Goal: Information Seeking & Learning: Learn about a topic

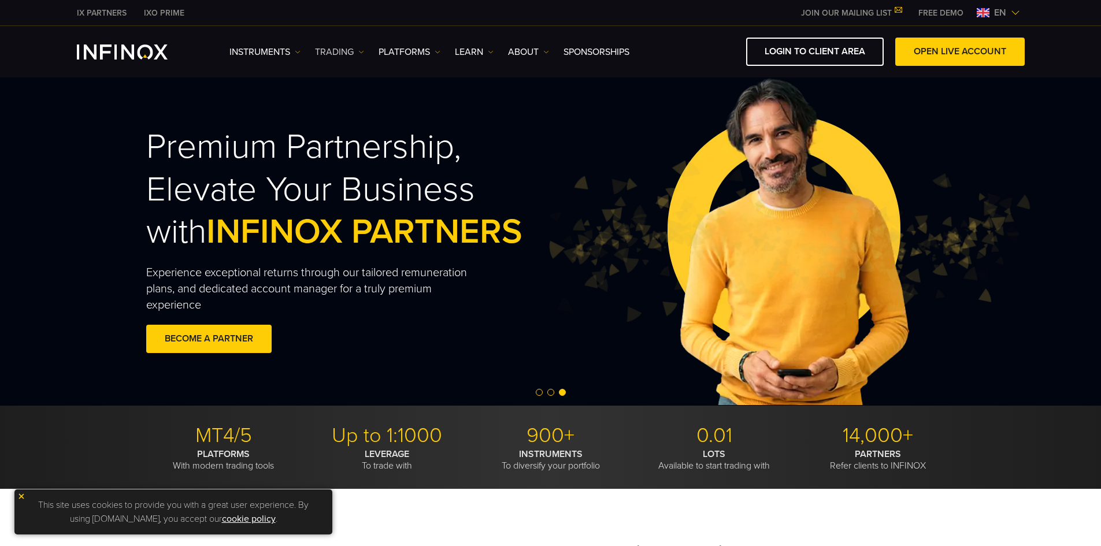
click at [335, 56] on link "TRADING" at bounding box center [339, 52] width 49 height 14
click at [279, 58] on link "Instruments" at bounding box center [264, 52] width 71 height 14
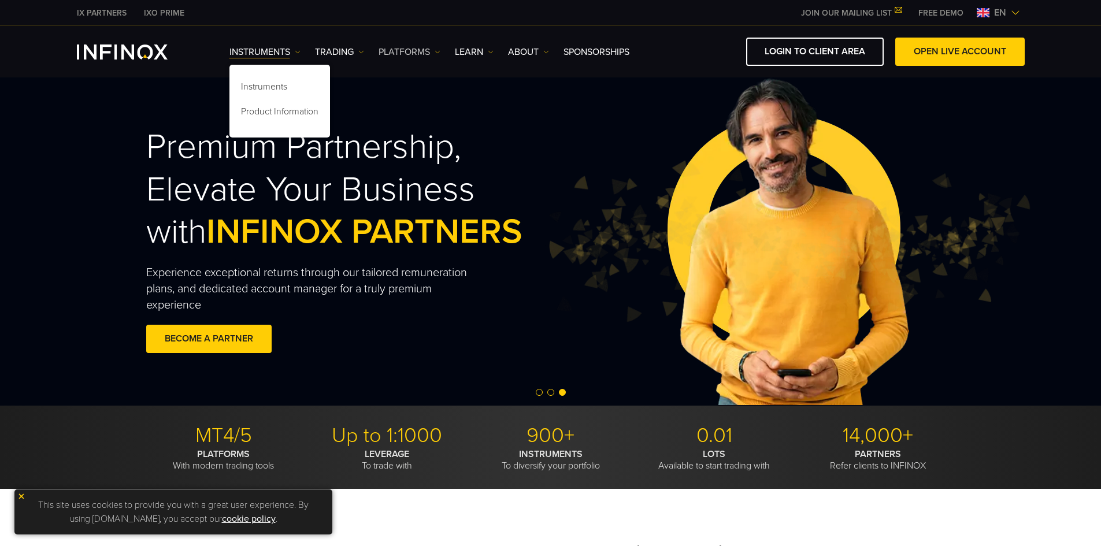
click at [433, 51] on link "PLATFORMS" at bounding box center [409, 52] width 62 height 14
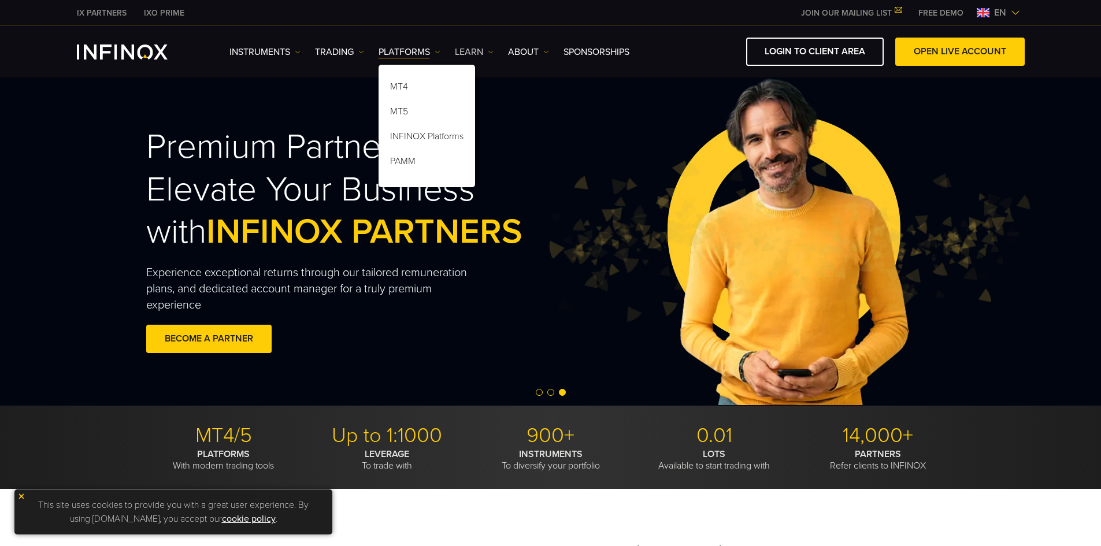
click at [480, 47] on link "Learn" at bounding box center [474, 52] width 39 height 14
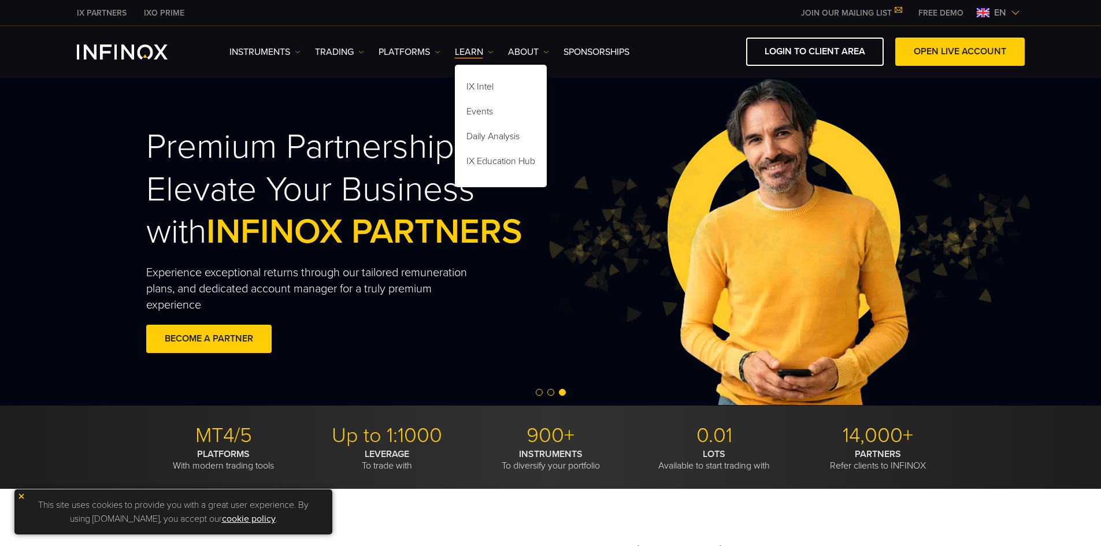
click at [534, 59] on div "IX Intel Events Daily Analysis IX Education Hub" at bounding box center [501, 123] width 92 height 128
click at [534, 51] on link "ABOUT" at bounding box center [528, 52] width 41 height 14
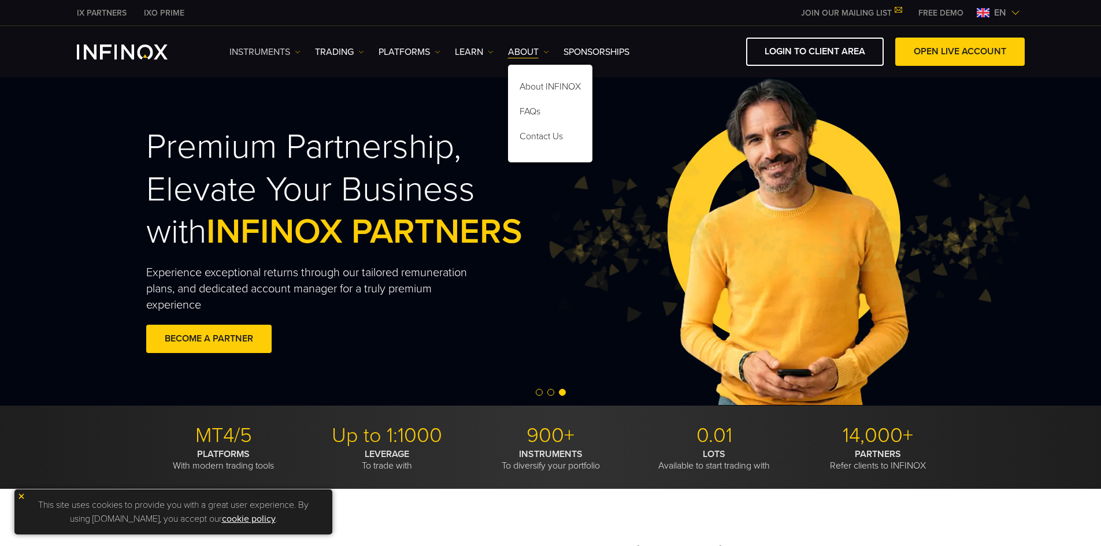
click at [263, 51] on link "Instruments" at bounding box center [264, 52] width 71 height 14
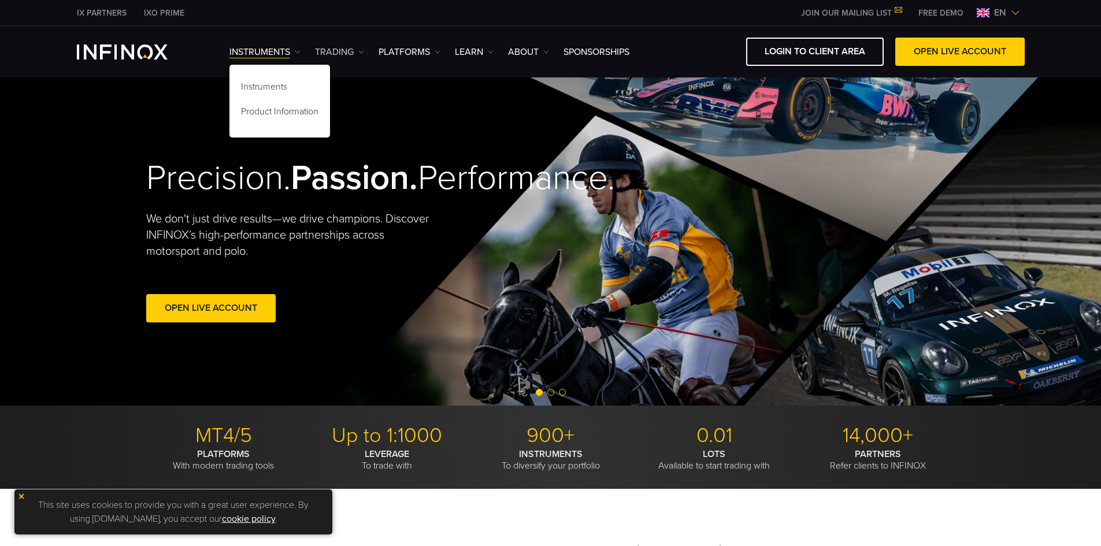
click at [350, 52] on link "TRADING" at bounding box center [339, 52] width 49 height 14
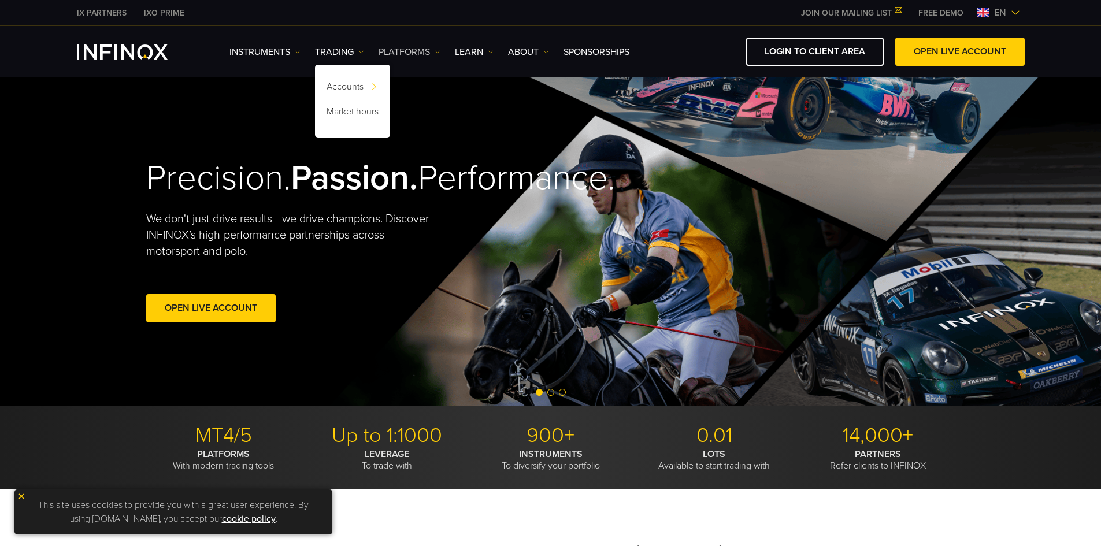
click at [403, 52] on link "PLATFORMS" at bounding box center [409, 52] width 62 height 14
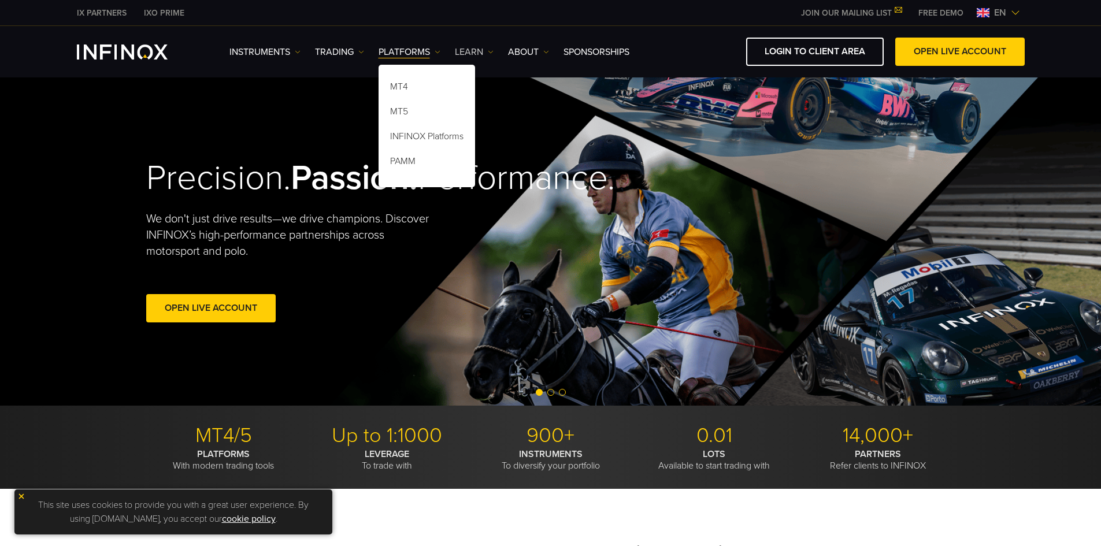
click at [474, 55] on link "Learn" at bounding box center [474, 52] width 39 height 14
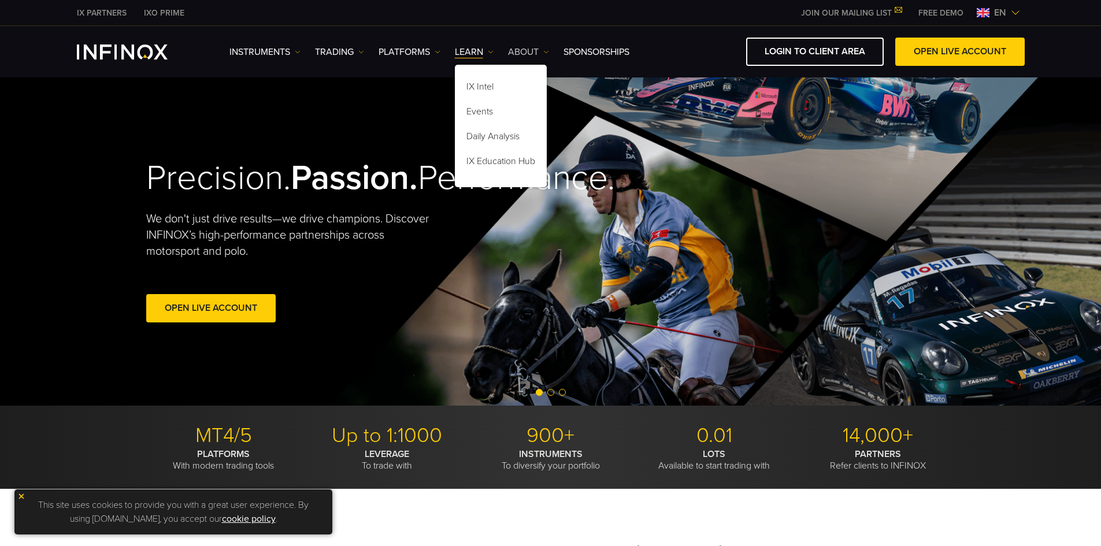
click at [528, 51] on link "ABOUT" at bounding box center [528, 52] width 41 height 14
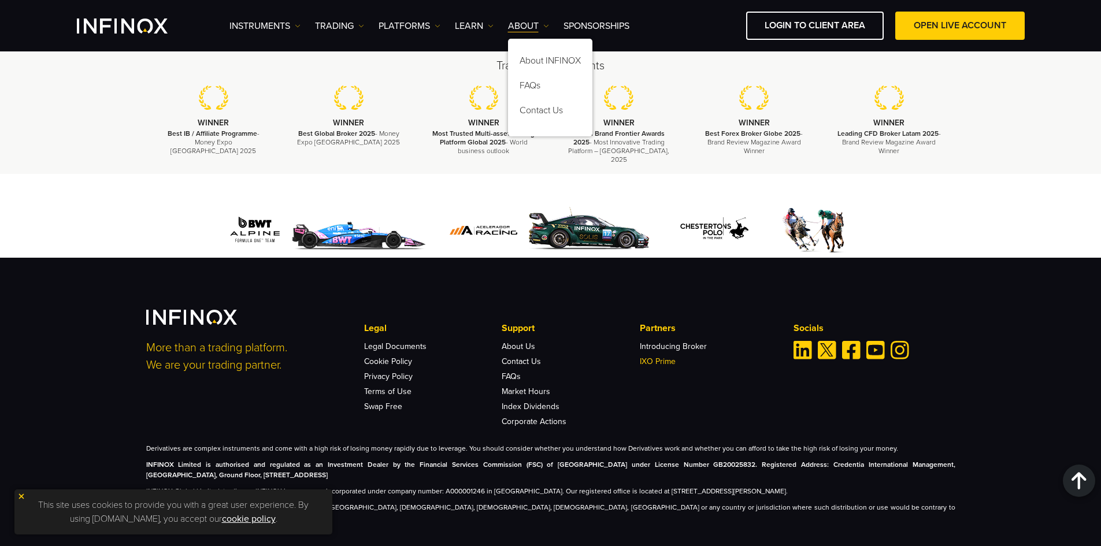
click at [659, 357] on link "IXO Prime" at bounding box center [658, 362] width 36 height 10
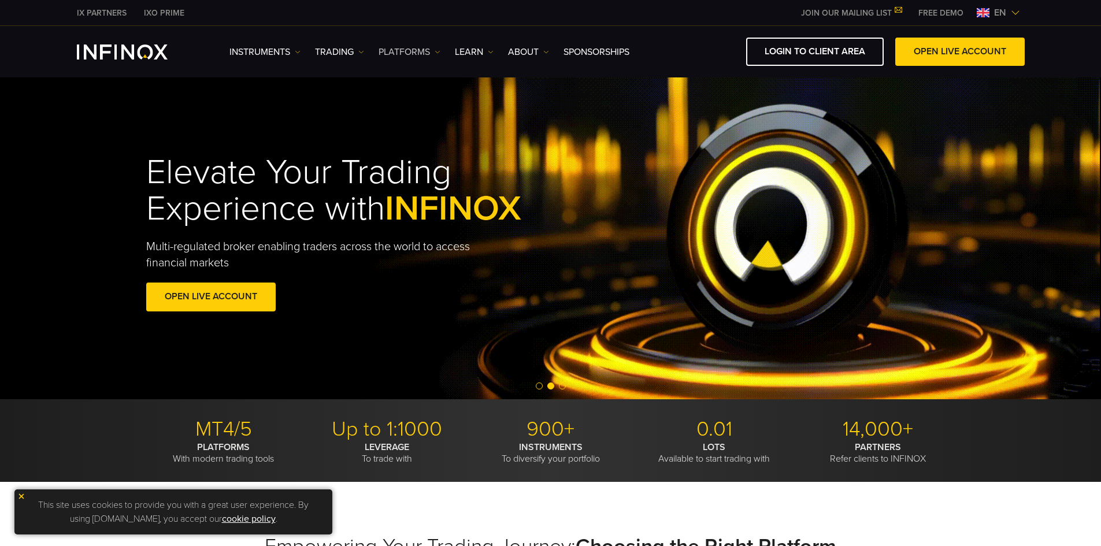
click at [425, 56] on link "PLATFORMS" at bounding box center [409, 52] width 62 height 14
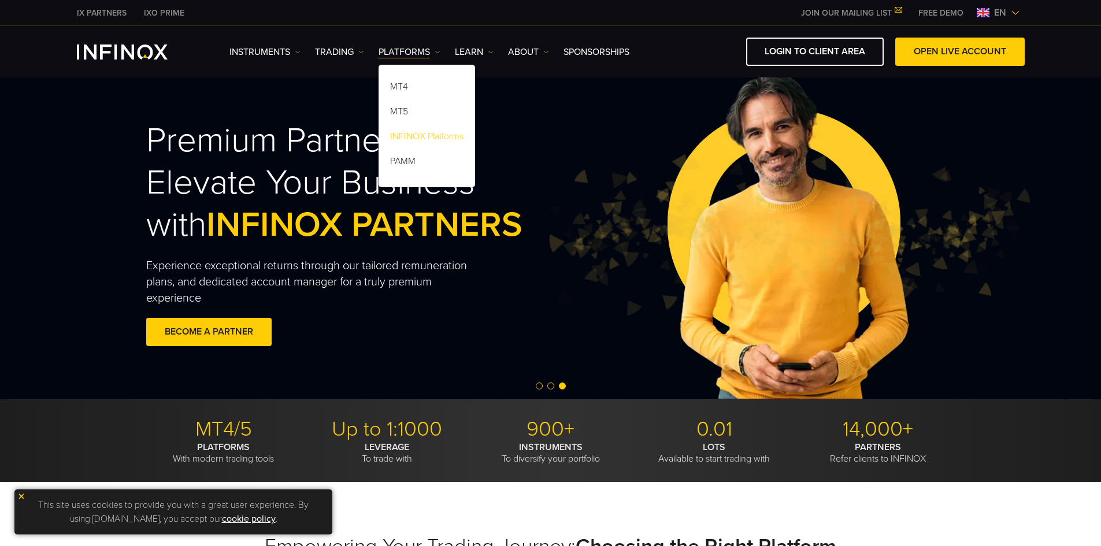
click at [427, 138] on link "INFINOX Platforms" at bounding box center [426, 138] width 97 height 25
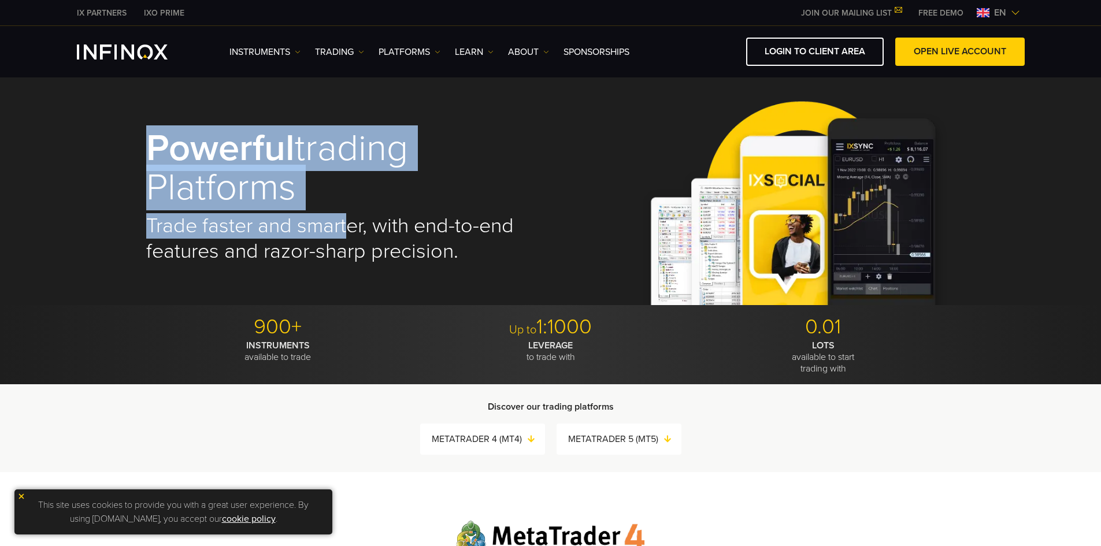
drag, startPoint x: 352, startPoint y: 218, endPoint x: 114, endPoint y: 129, distance: 253.8
click at [114, 129] on div "Powerful trading platforms Trade faster and smarter, with end-to-end features a…" at bounding box center [550, 190] width 1101 height 227
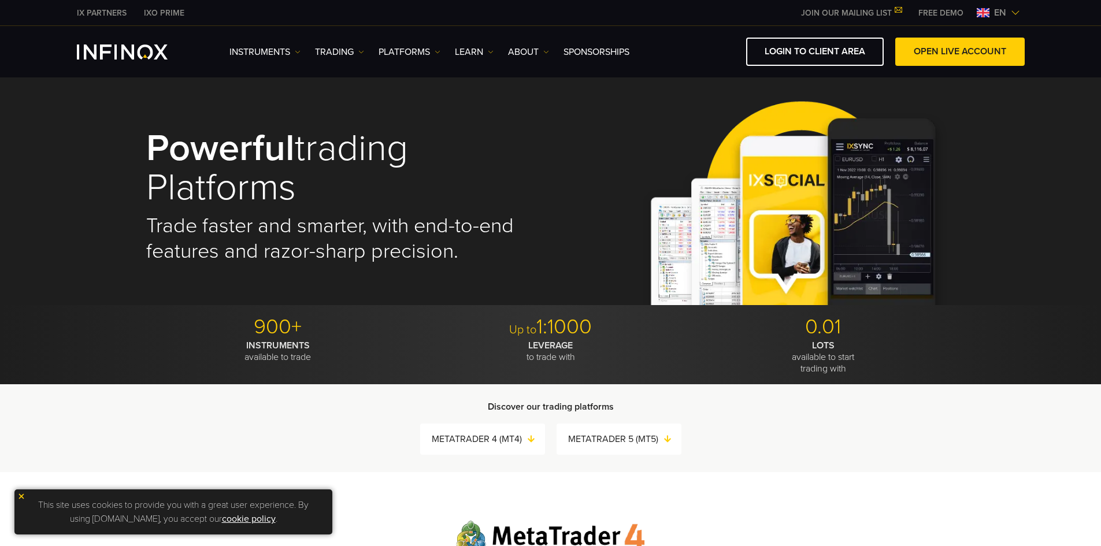
drag, startPoint x: 510, startPoint y: 230, endPoint x: 507, endPoint y: 247, distance: 17.6
click at [510, 231] on h2 "Trade faster and smarter, with end-to-end features and razor-sharp precision." at bounding box center [340, 238] width 388 height 51
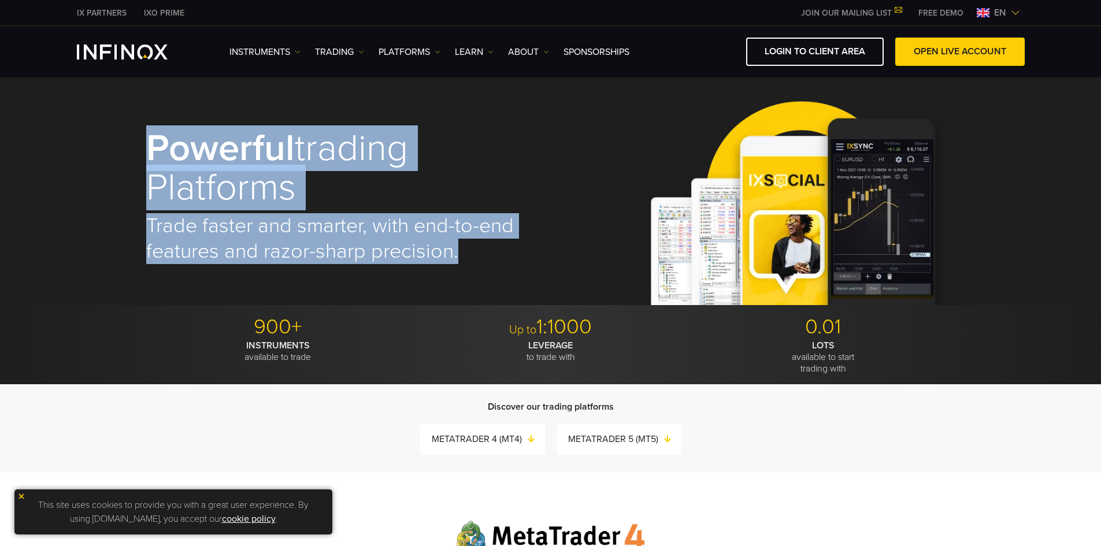
drag, startPoint x: 511, startPoint y: 275, endPoint x: 136, endPoint y: 108, distance: 410.5
click at [101, 101] on div "Powerful trading platforms Trade faster and smarter, with end-to-end features a…" at bounding box center [550, 190] width 1101 height 227
click at [399, 157] on h1 "Powerful trading platforms" at bounding box center [340, 168] width 388 height 79
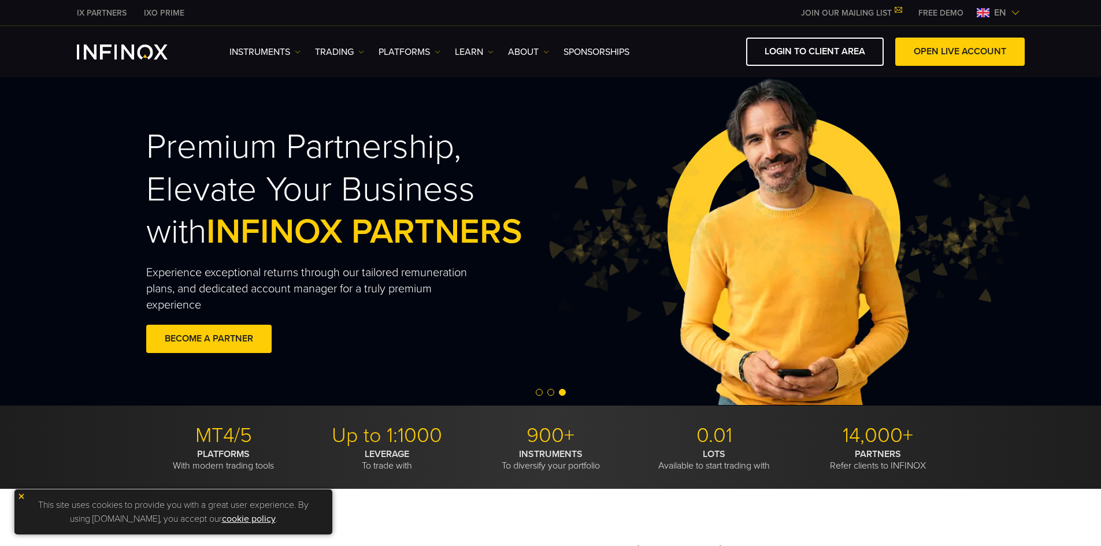
click at [1008, 14] on span "en" at bounding box center [999, 13] width 21 height 14
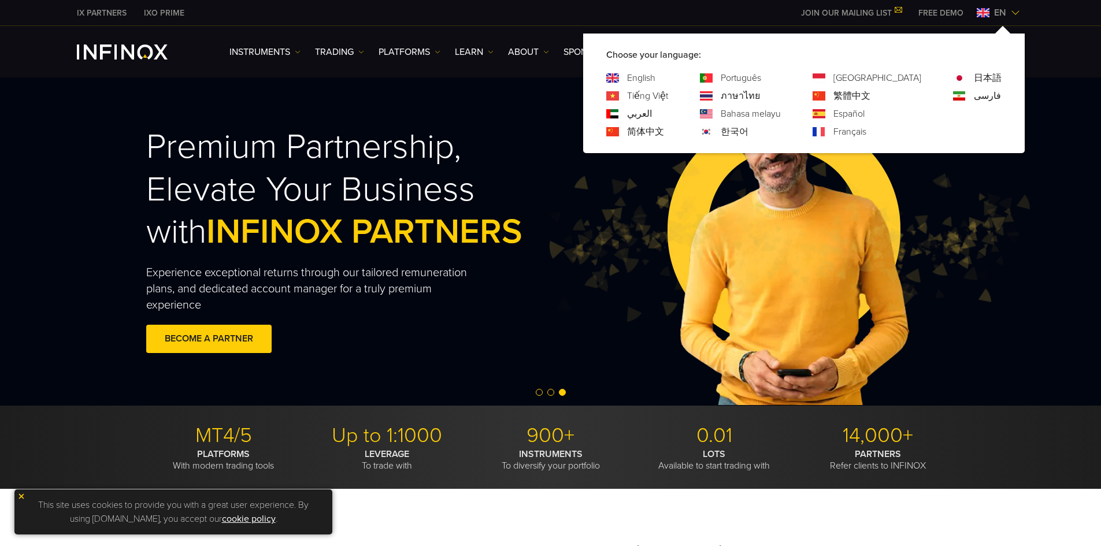
click at [761, 76] on link "Português" at bounding box center [741, 78] width 40 height 14
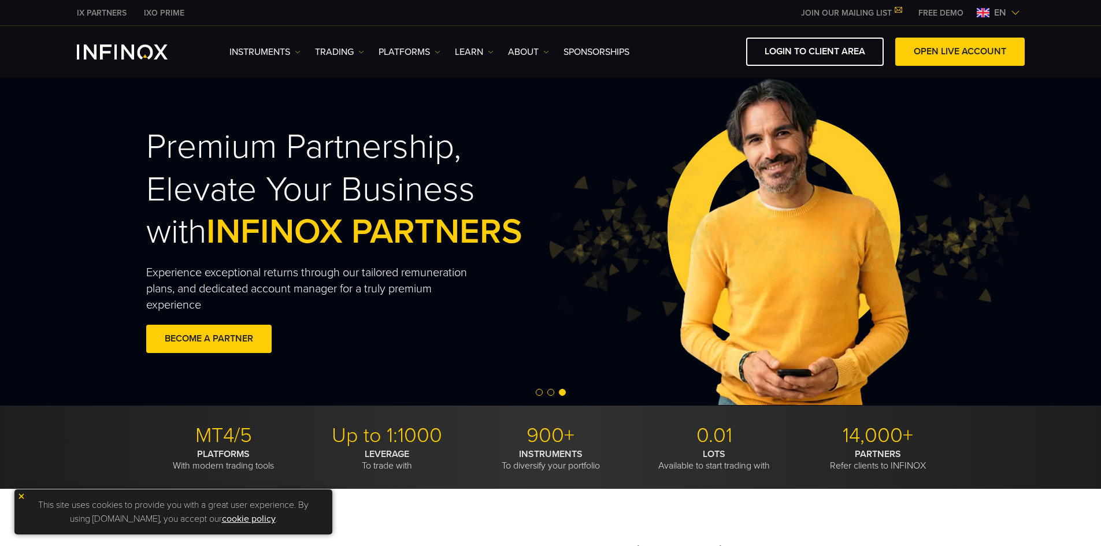
click at [1008, 9] on span "en" at bounding box center [999, 13] width 21 height 14
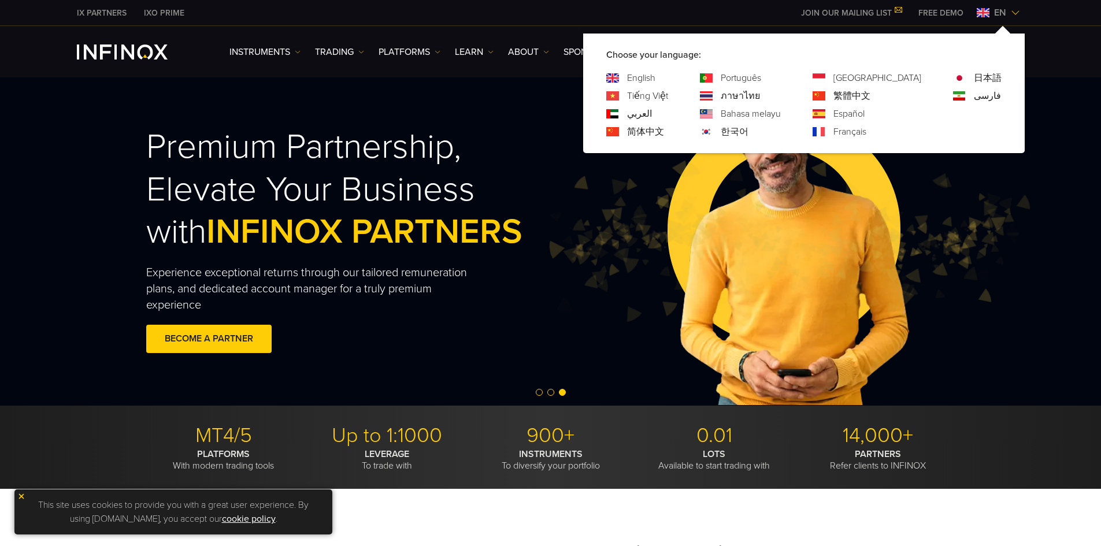
click at [895, 76] on link "[GEOGRAPHIC_DATA]" at bounding box center [877, 78] width 88 height 14
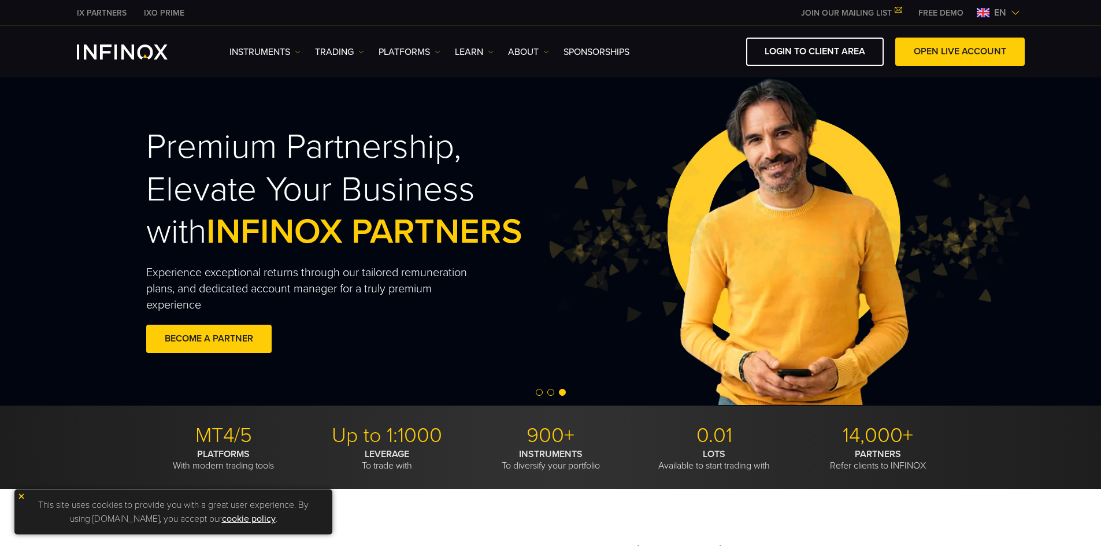
click at [995, 10] on span "en" at bounding box center [999, 13] width 21 height 14
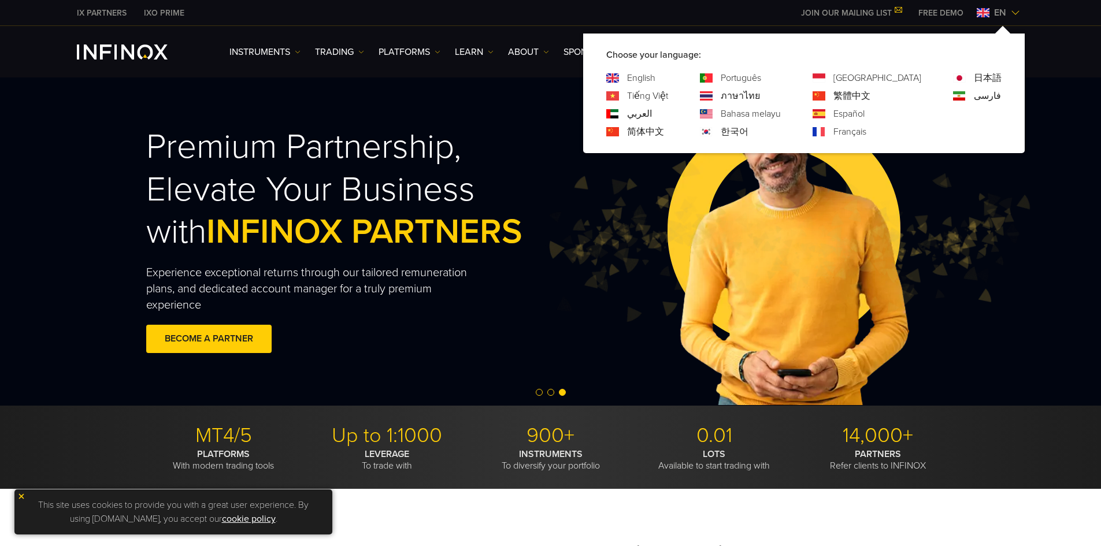
click at [989, 75] on link "日本語" at bounding box center [988, 78] width 28 height 14
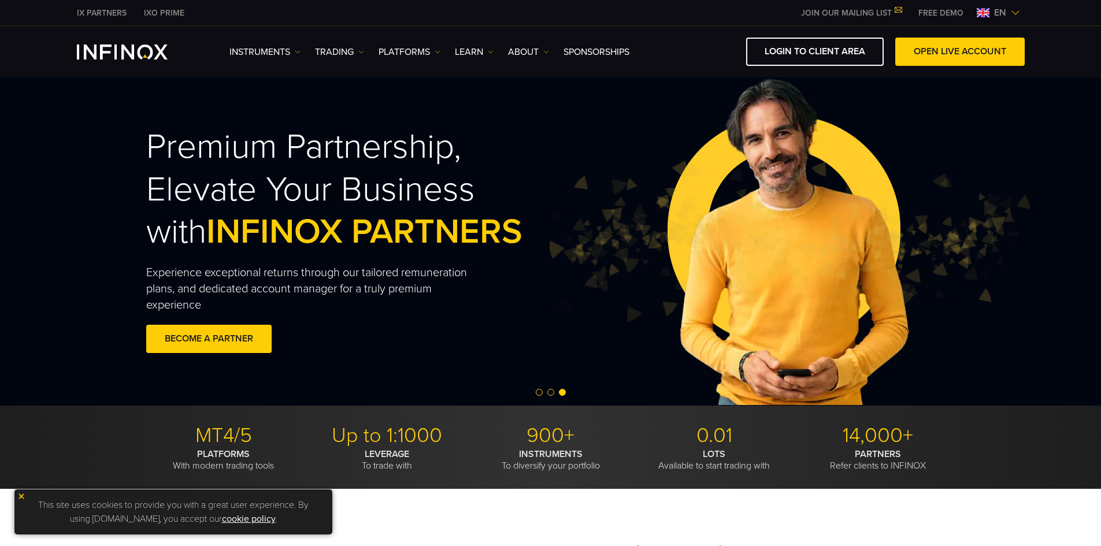
click at [1006, 14] on span "en" at bounding box center [999, 13] width 21 height 14
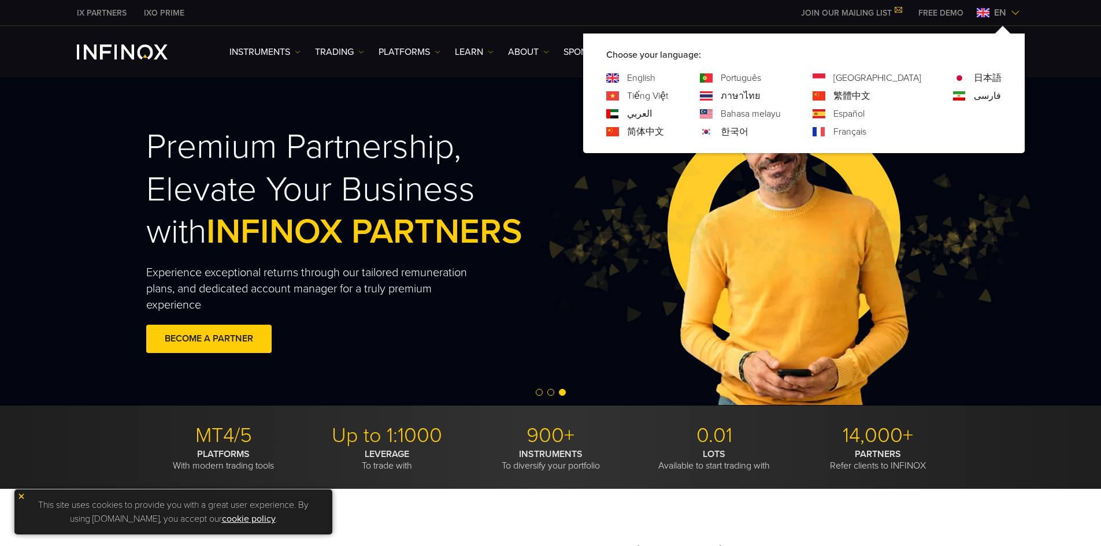
click at [668, 99] on link "Tiếng Việt" at bounding box center [647, 96] width 41 height 14
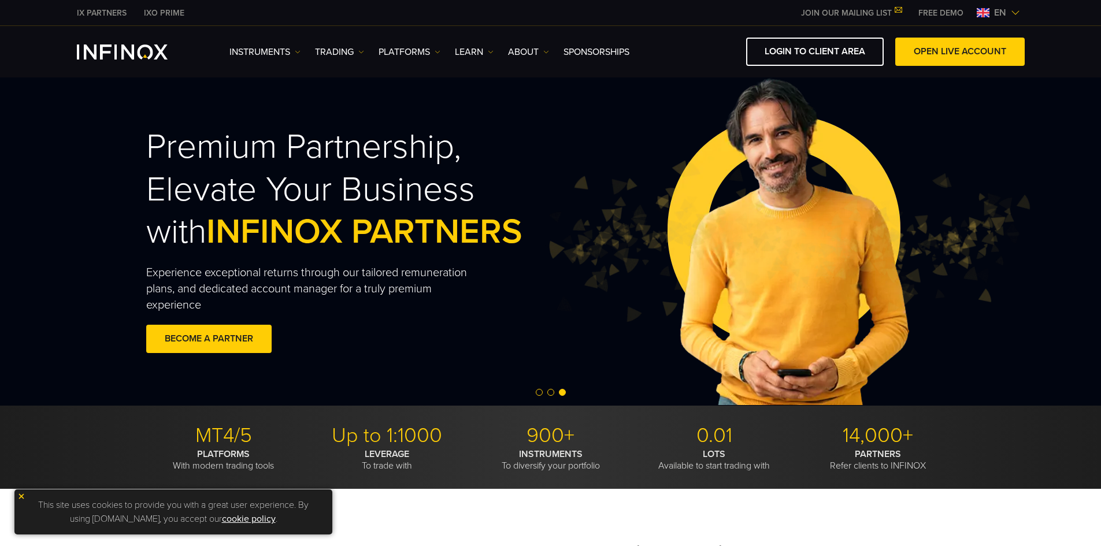
click at [1019, 11] on img at bounding box center [1015, 12] width 9 height 9
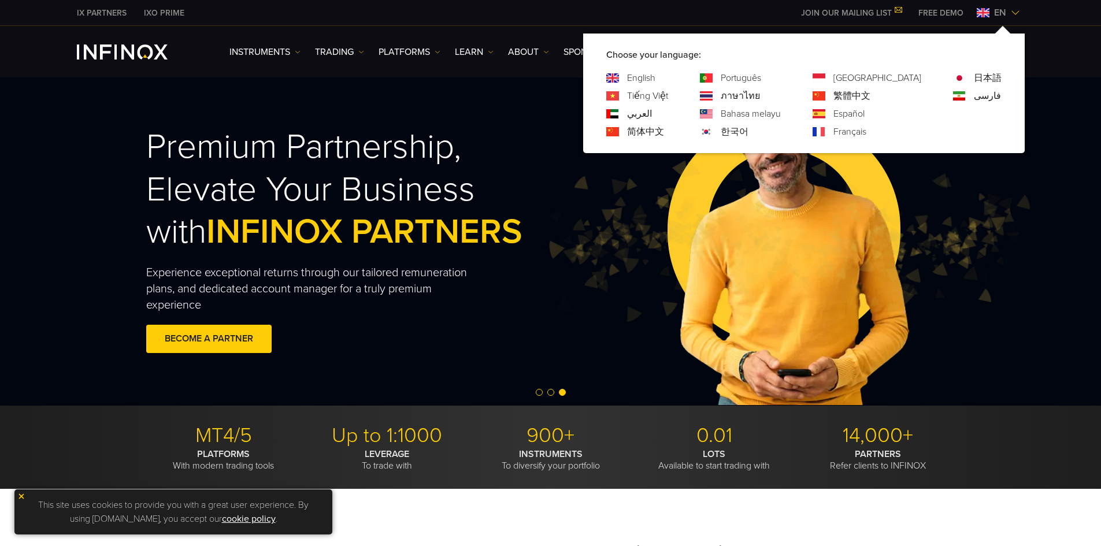
click at [712, 94] on img at bounding box center [706, 95] width 13 height 9
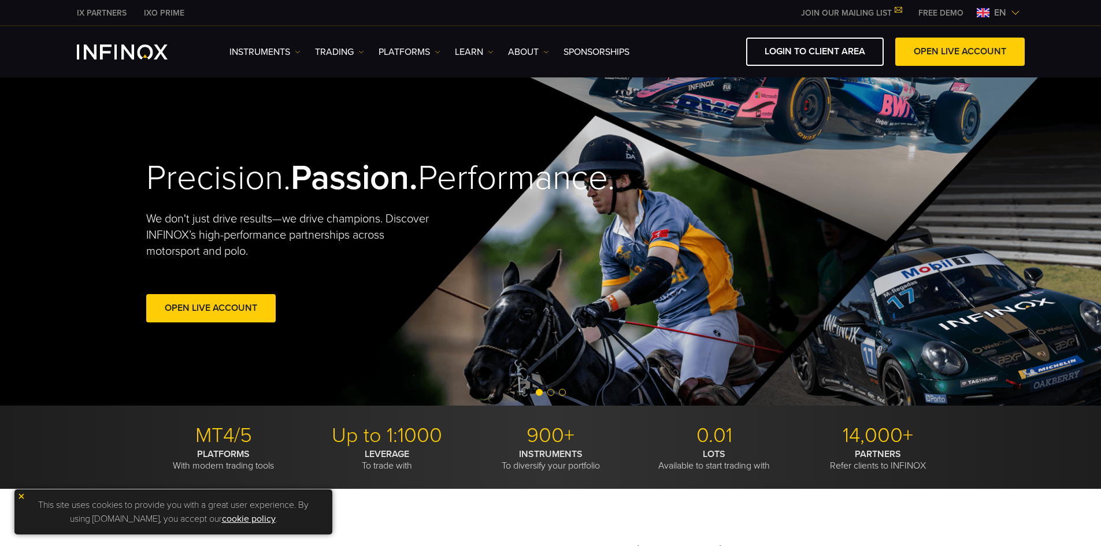
drag, startPoint x: 1007, startPoint y: 1, endPoint x: 1008, endPoint y: 14, distance: 13.3
click at [1007, 2] on div "IX PARTNERS IXO PRIME JOIN OUR MAILING LIST Never Miss a Trading Opportunity wi…" at bounding box center [551, 12] width 948 height 25
click at [1008, 14] on span "en" at bounding box center [999, 13] width 21 height 14
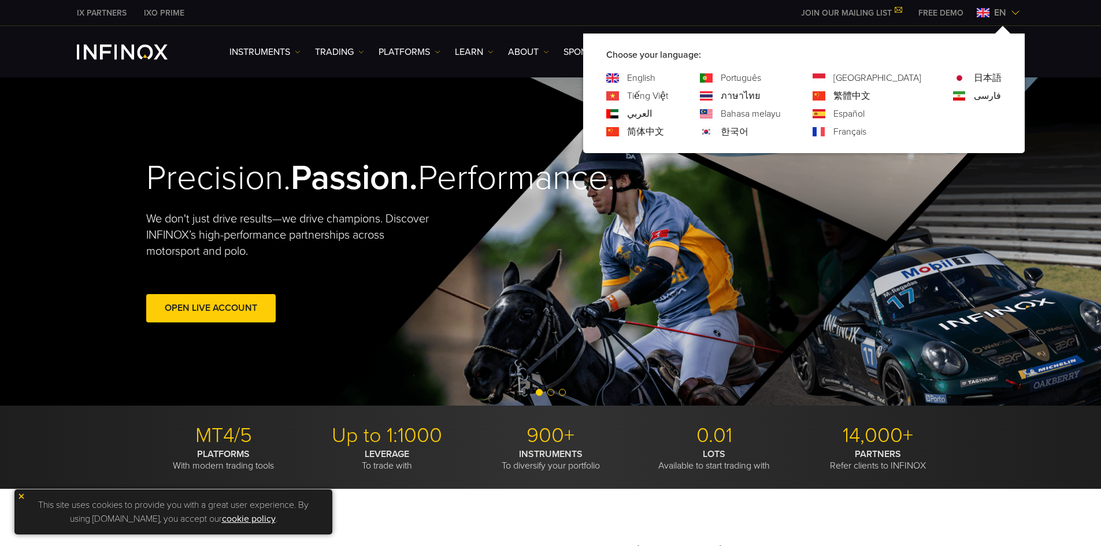
click at [760, 101] on link "ภาษาไทย" at bounding box center [740, 96] width 39 height 14
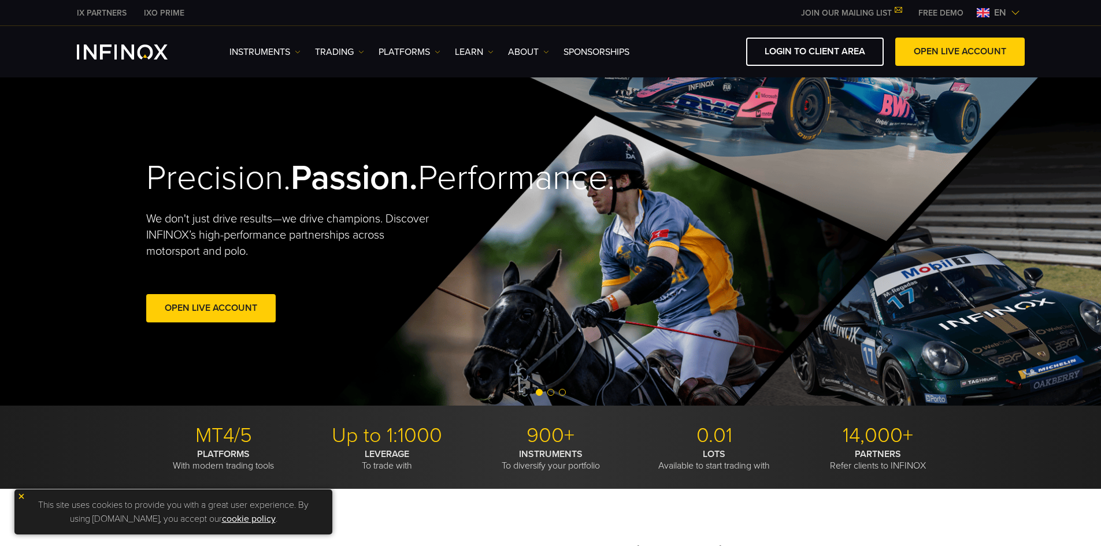
click at [1007, 16] on span "en" at bounding box center [999, 13] width 21 height 14
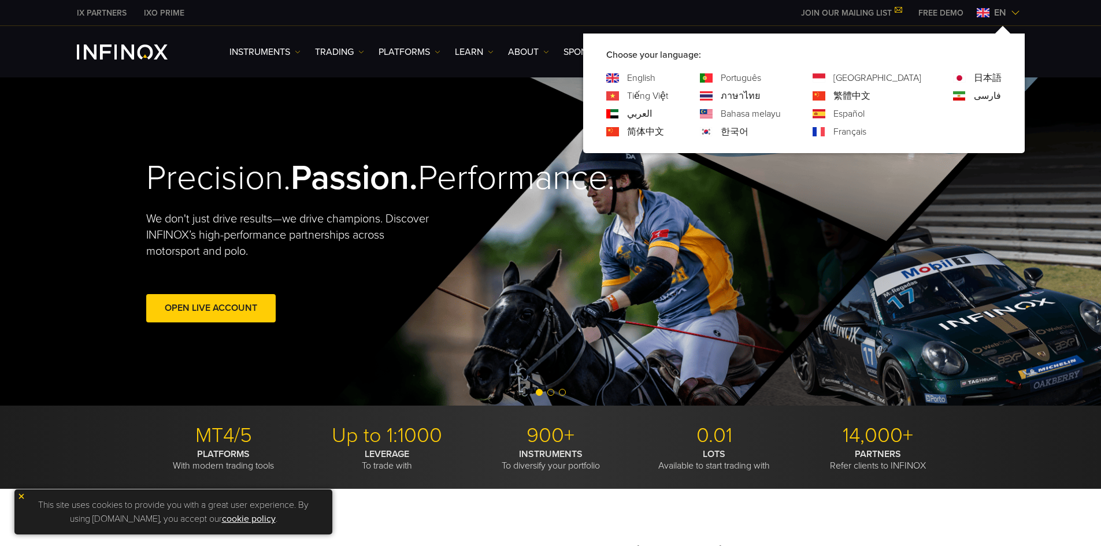
click at [870, 95] on link "繁體中文" at bounding box center [851, 96] width 37 height 14
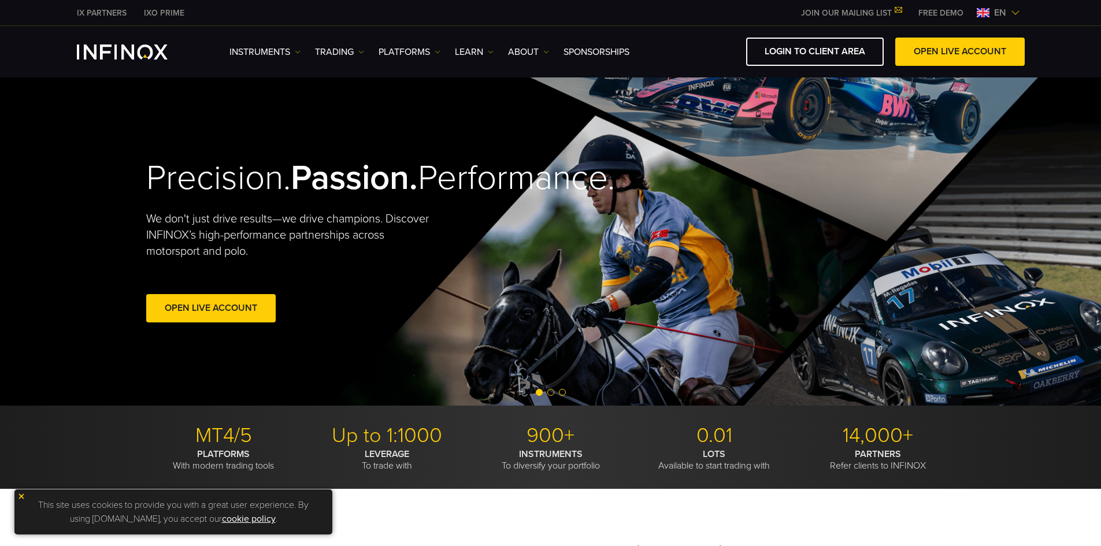
click at [1008, 10] on span "en" at bounding box center [999, 13] width 21 height 14
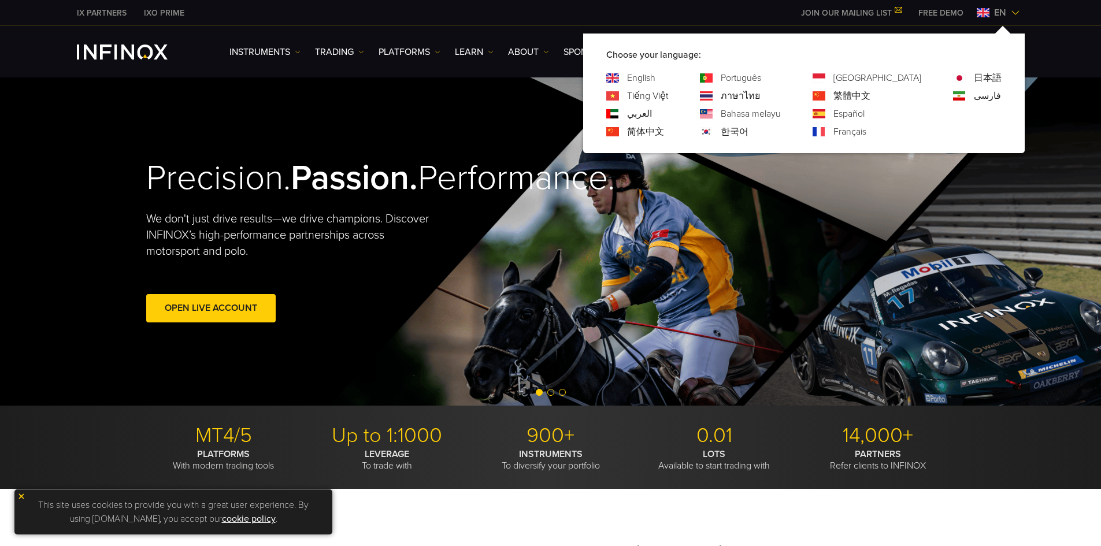
click at [982, 92] on link "فارسی" at bounding box center [987, 96] width 27 height 14
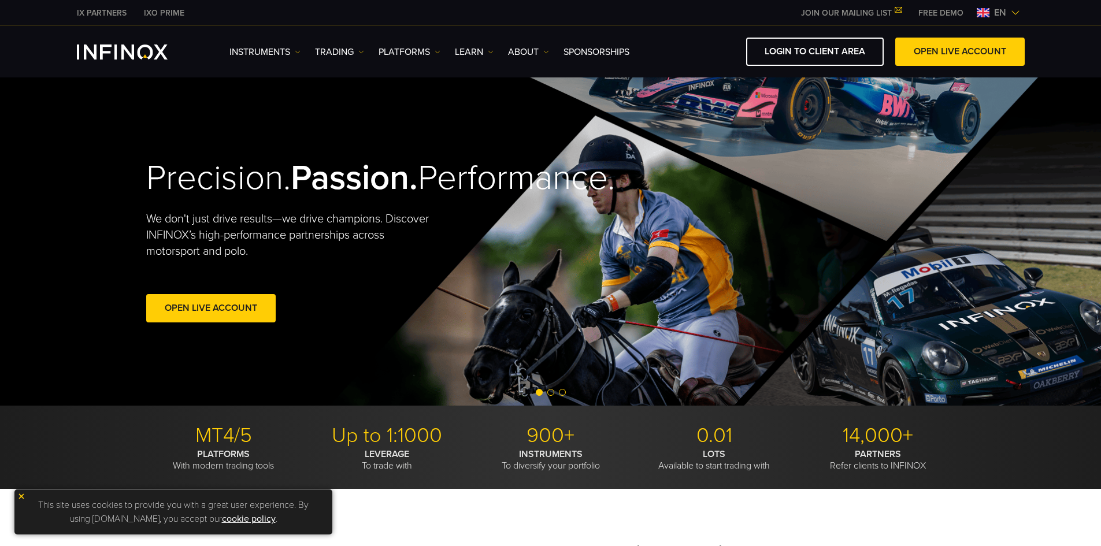
click at [996, 12] on span "en" at bounding box center [999, 13] width 21 height 14
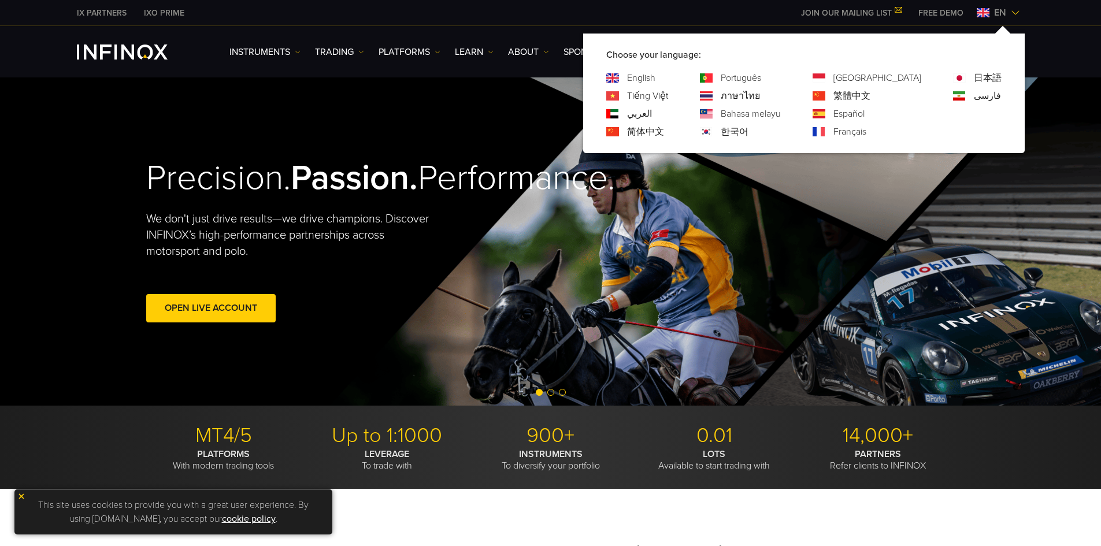
click at [652, 114] on link "العربي" at bounding box center [639, 114] width 25 height 14
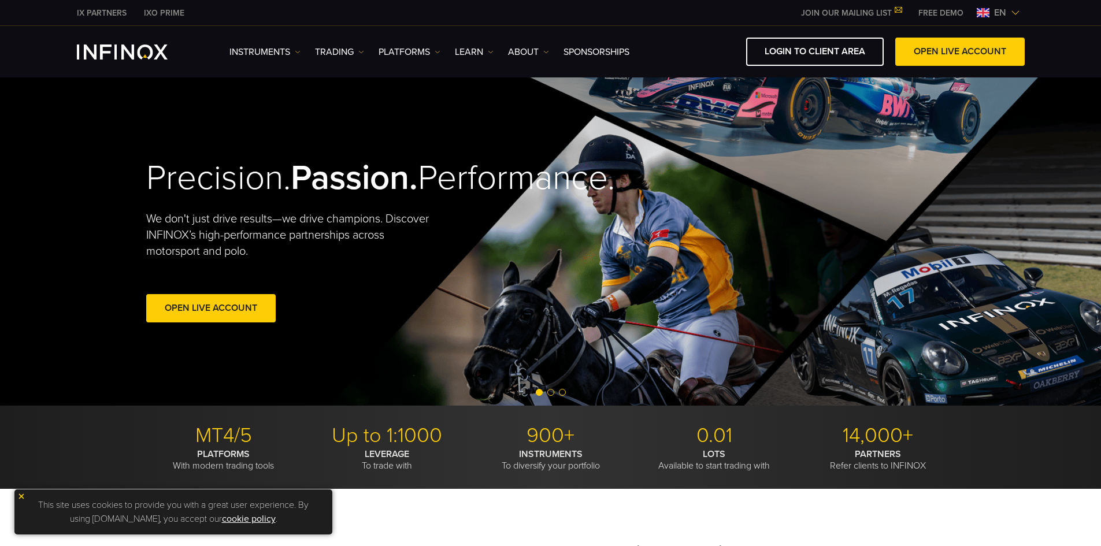
click at [989, 14] on span "en" at bounding box center [999, 13] width 21 height 14
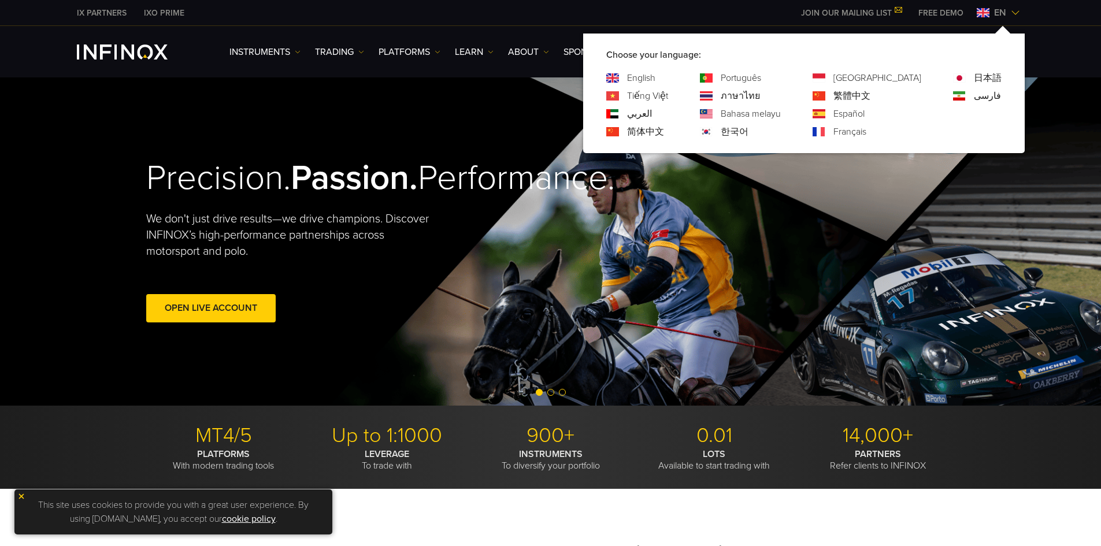
click at [775, 111] on link "Bahasa melayu" at bounding box center [751, 114] width 60 height 14
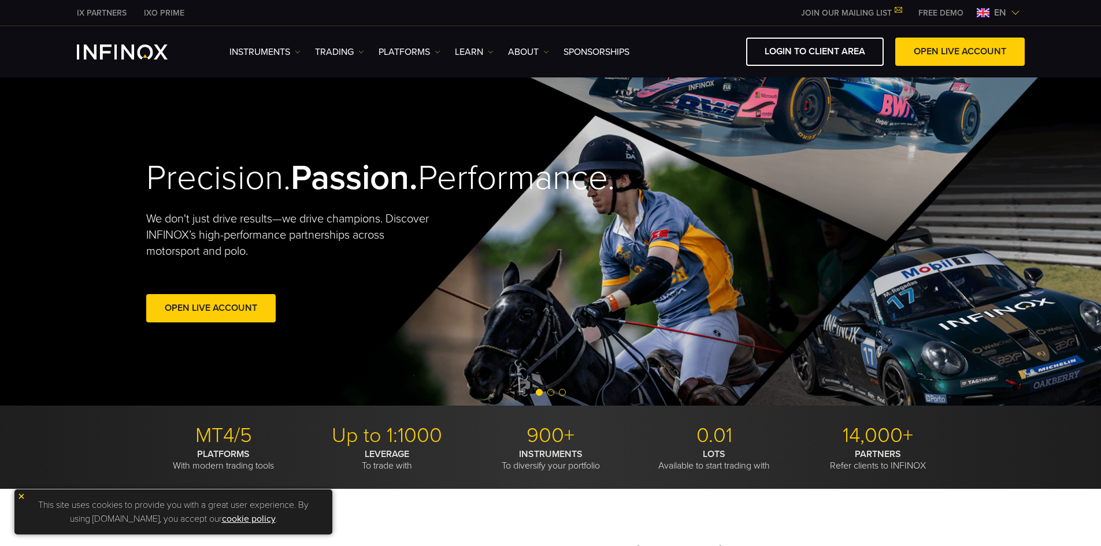
click at [1017, 12] on img at bounding box center [1015, 12] width 9 height 9
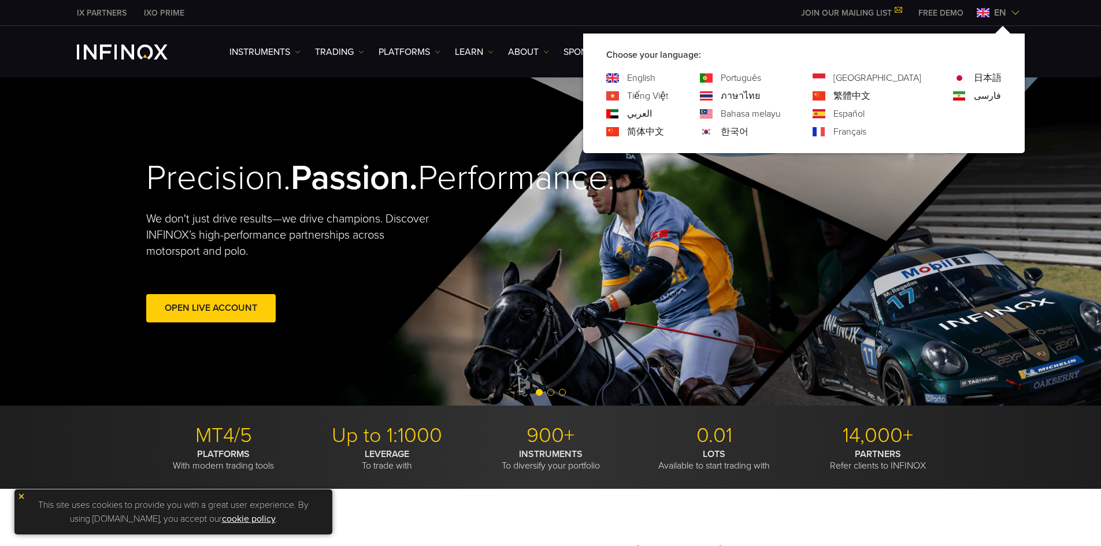
click at [903, 103] on div "Indonesia 繁體中文 Español Français" at bounding box center [866, 105] width 109 height 68
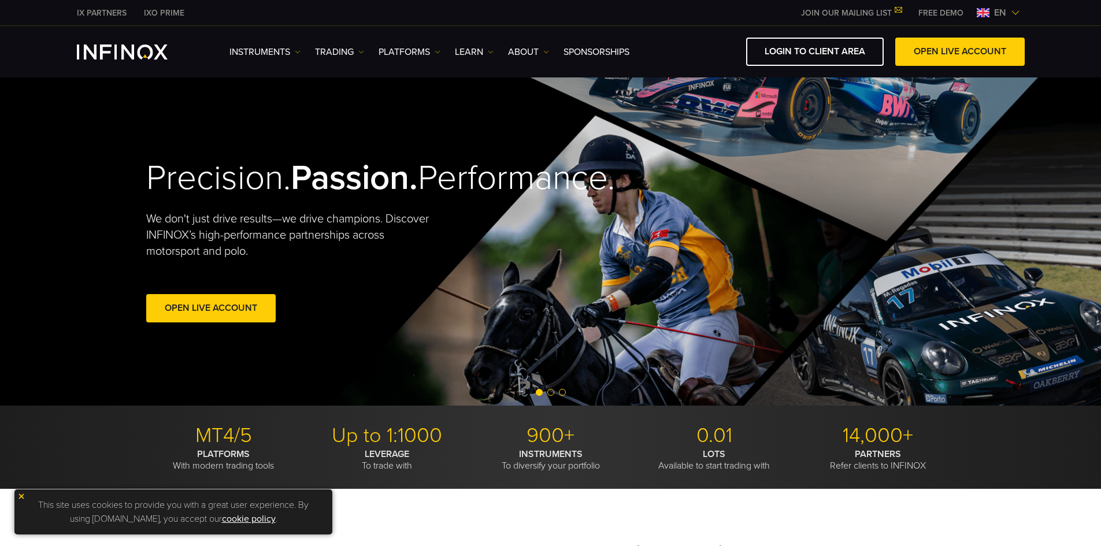
click at [989, 8] on span "en" at bounding box center [999, 13] width 21 height 14
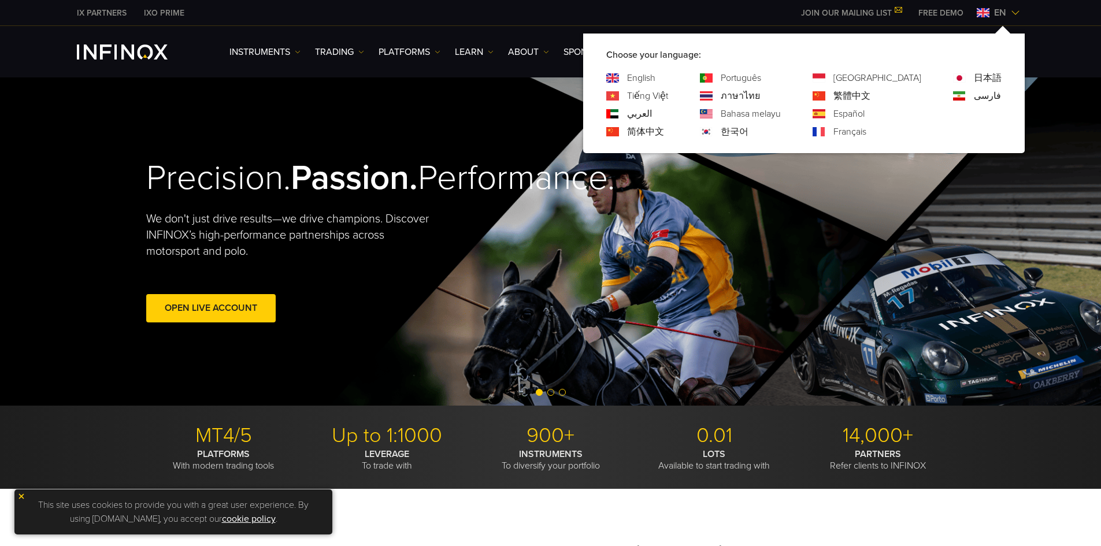
click at [864, 111] on link "Español" at bounding box center [848, 114] width 31 height 14
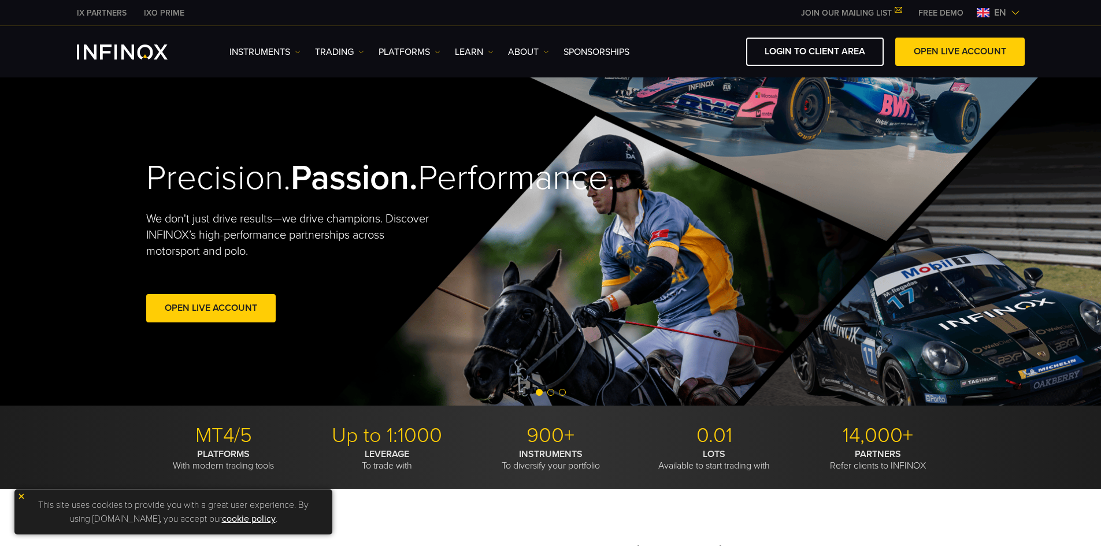
click at [984, 13] on img at bounding box center [983, 12] width 13 height 9
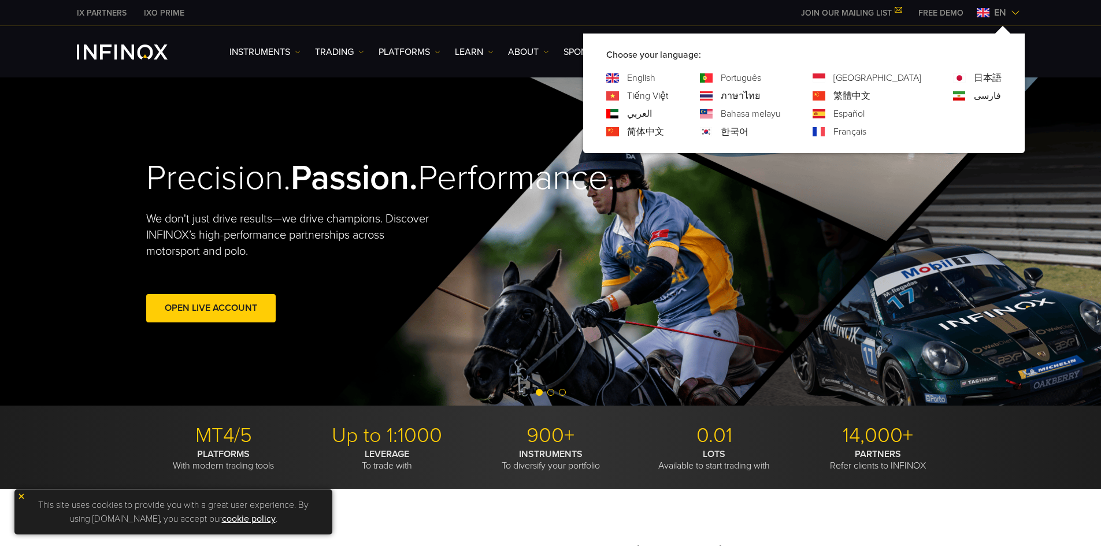
click at [664, 127] on link "简体中文" at bounding box center [645, 132] width 37 height 14
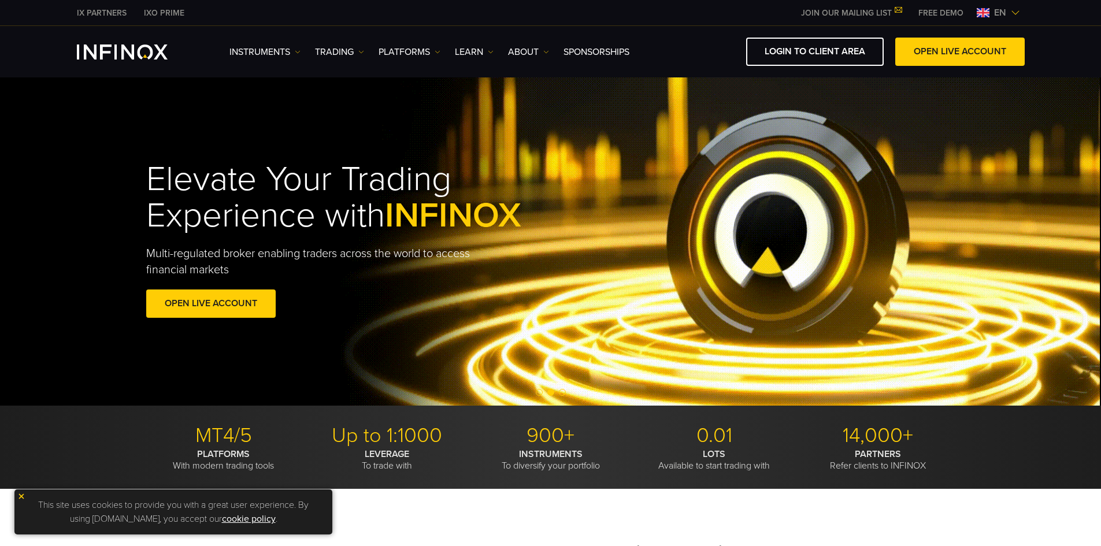
click at [991, 12] on span "en" at bounding box center [999, 13] width 21 height 14
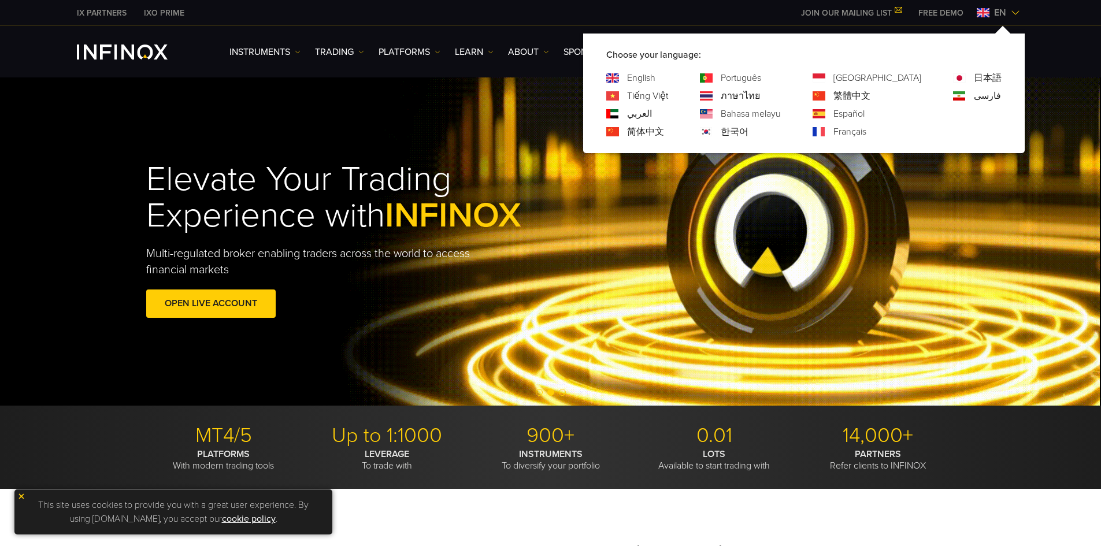
click at [748, 132] on link "한국어" at bounding box center [735, 132] width 28 height 14
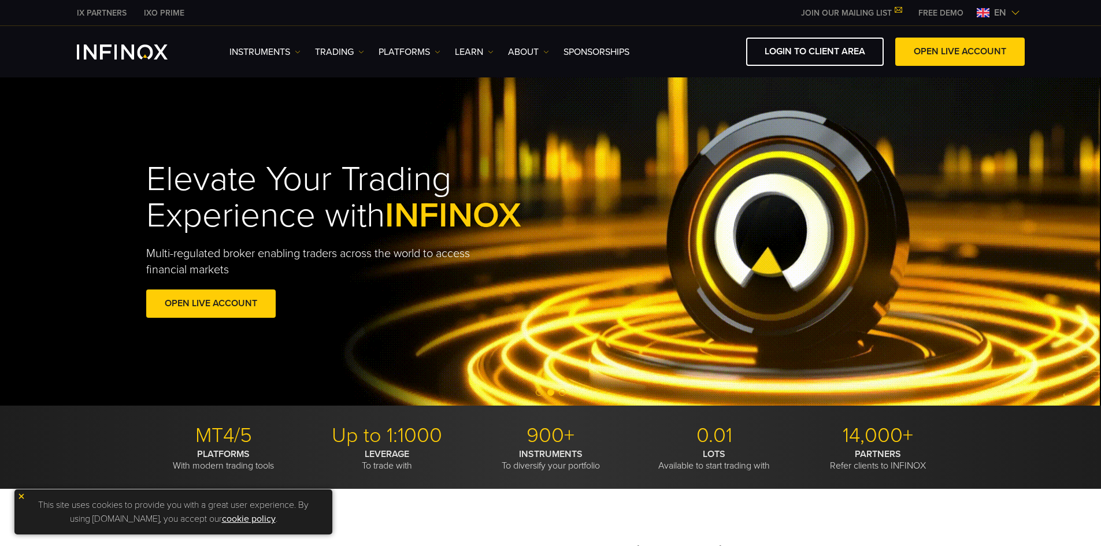
click at [988, 2] on div "IX PARTNERS IXO PRIME JOIN OUR MAILING LIST Never Miss a Trading Opportunity wi…" at bounding box center [551, 12] width 948 height 25
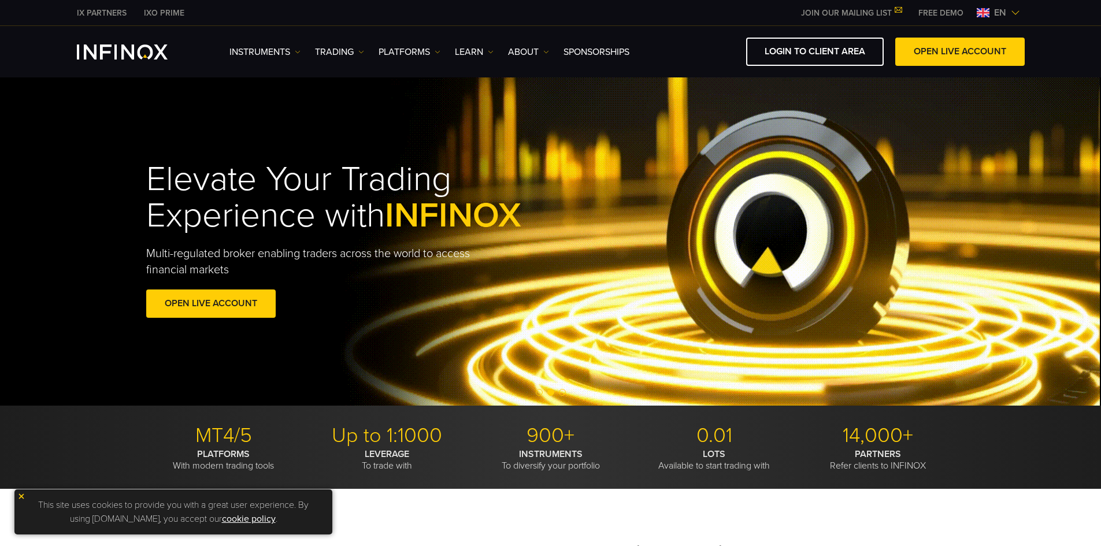
click at [999, 9] on span "en" at bounding box center [999, 13] width 21 height 14
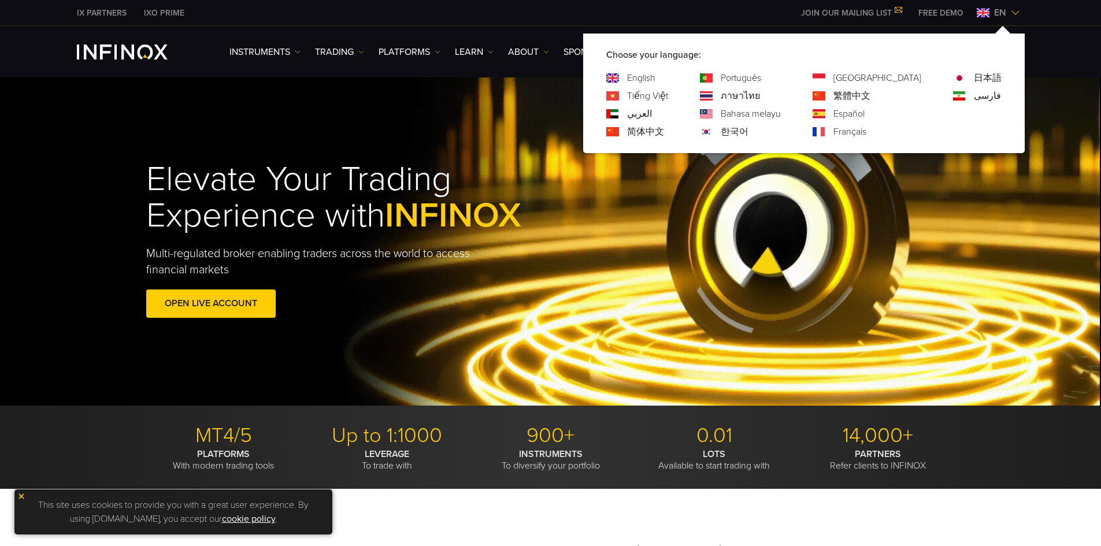
click at [866, 132] on link "Français" at bounding box center [849, 132] width 33 height 14
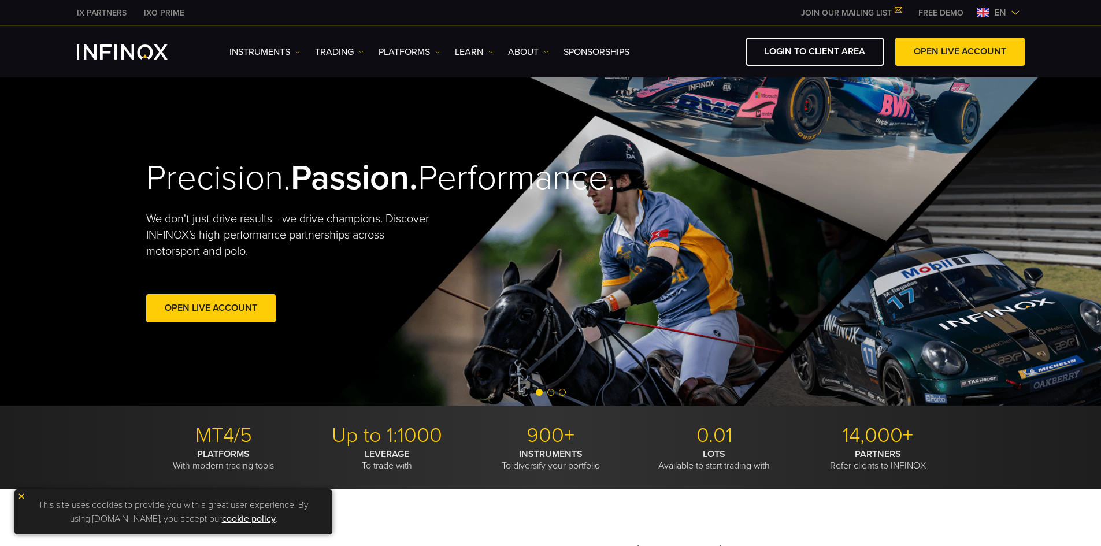
click at [1003, 13] on span "en" at bounding box center [999, 13] width 21 height 14
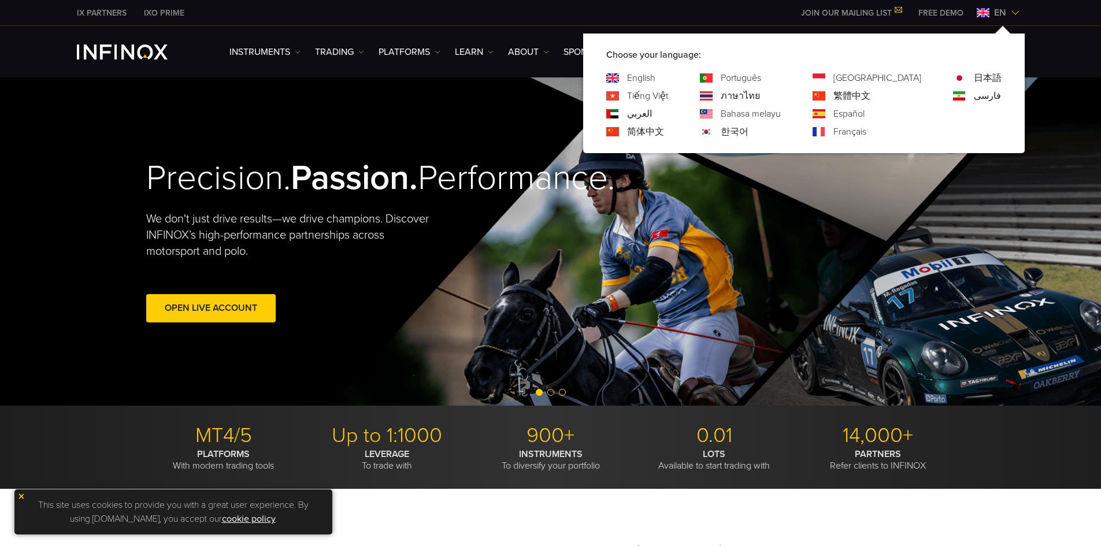
click at [655, 77] on link "English" at bounding box center [641, 78] width 28 height 14
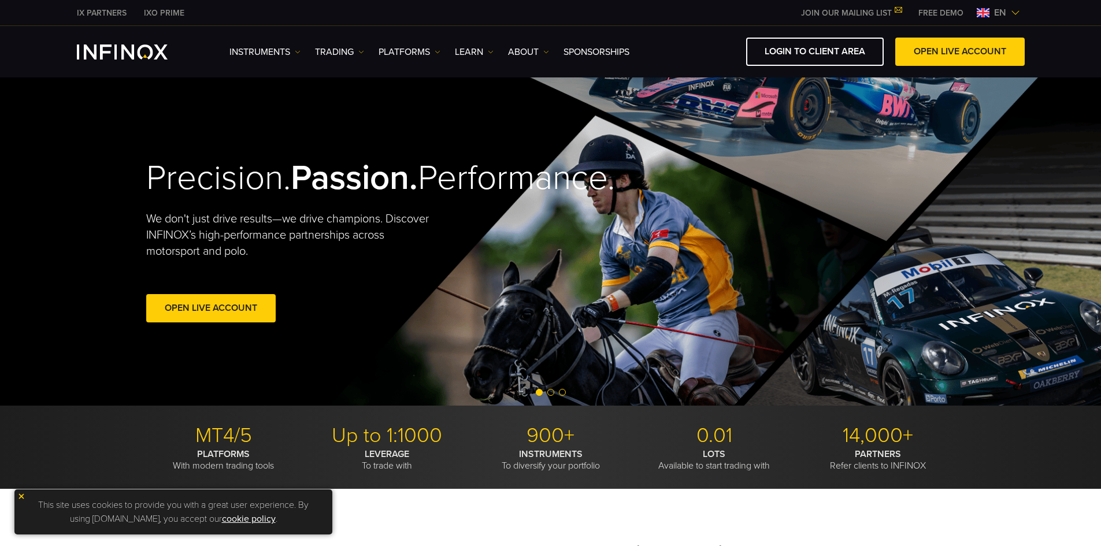
click at [992, 15] on span "en" at bounding box center [999, 13] width 21 height 14
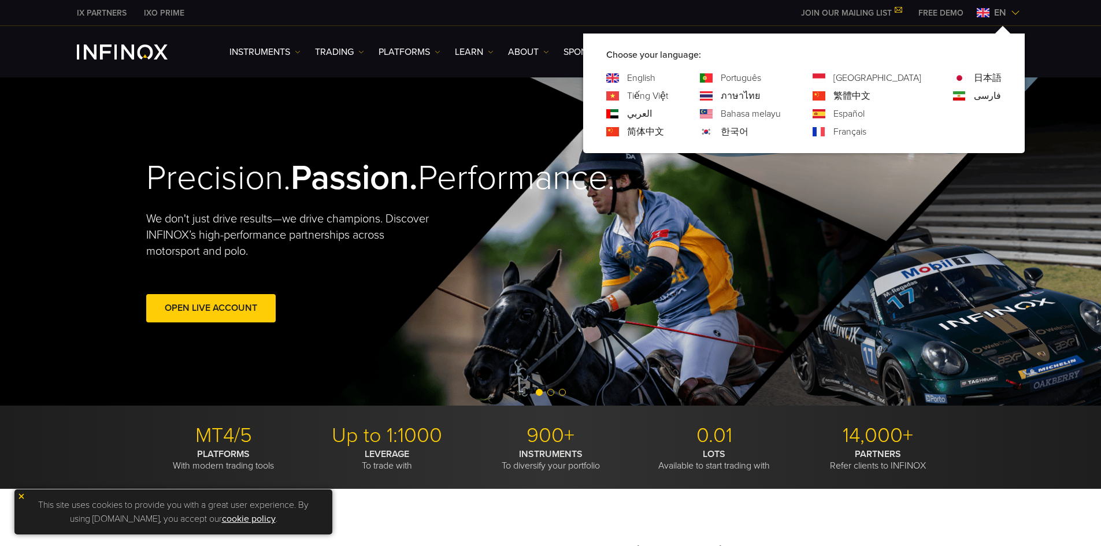
click at [761, 72] on link "Português" at bounding box center [741, 78] width 40 height 14
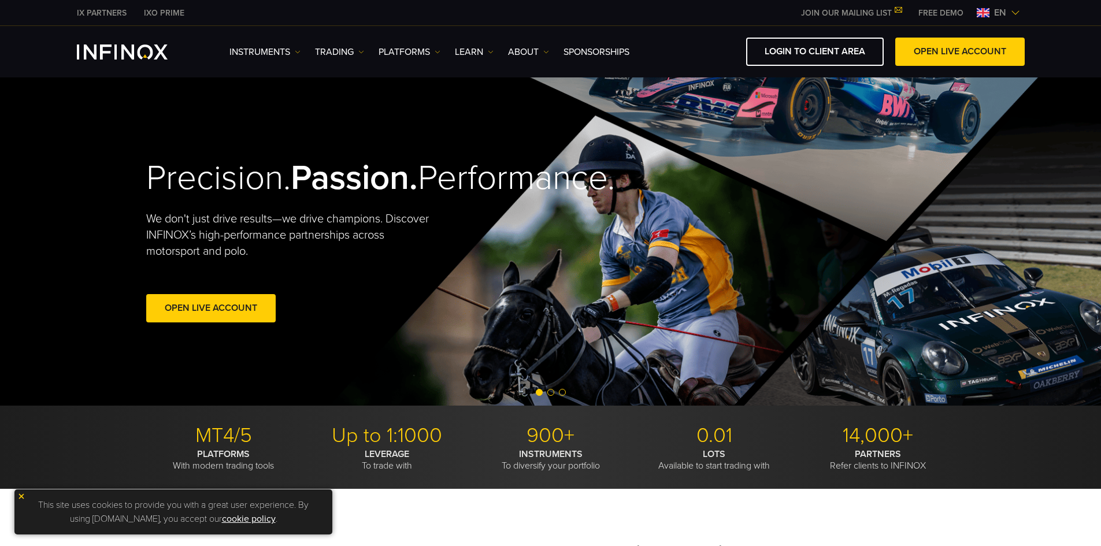
click at [428, 43] on div "Instruments Instruments Product Information TRADING Accounts" at bounding box center [626, 52] width 795 height 28
click at [433, 53] on link "PLATFORMS" at bounding box center [409, 52] width 62 height 14
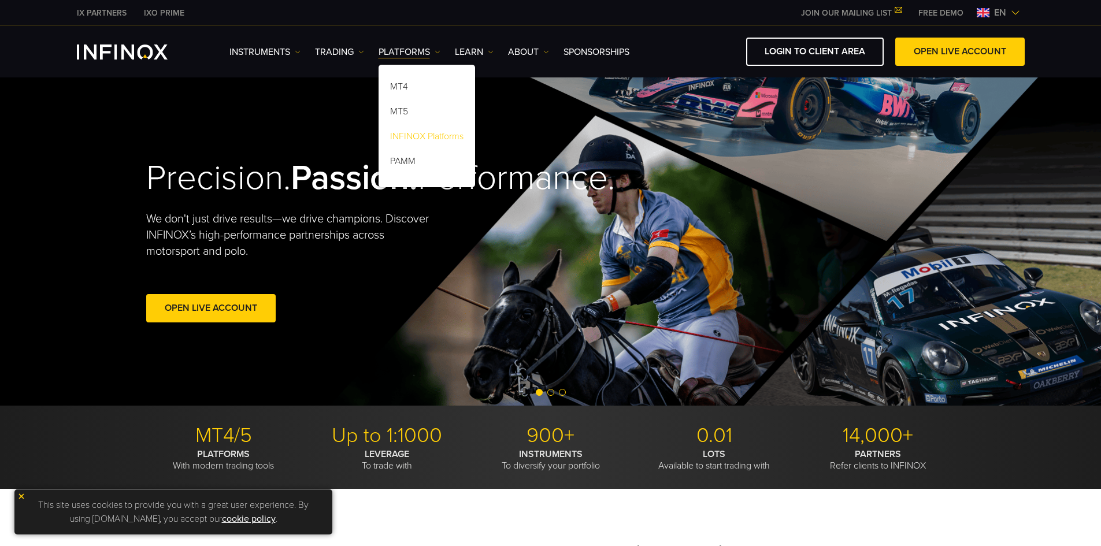
click at [432, 135] on link "INFINOX Platforms" at bounding box center [426, 138] width 97 height 25
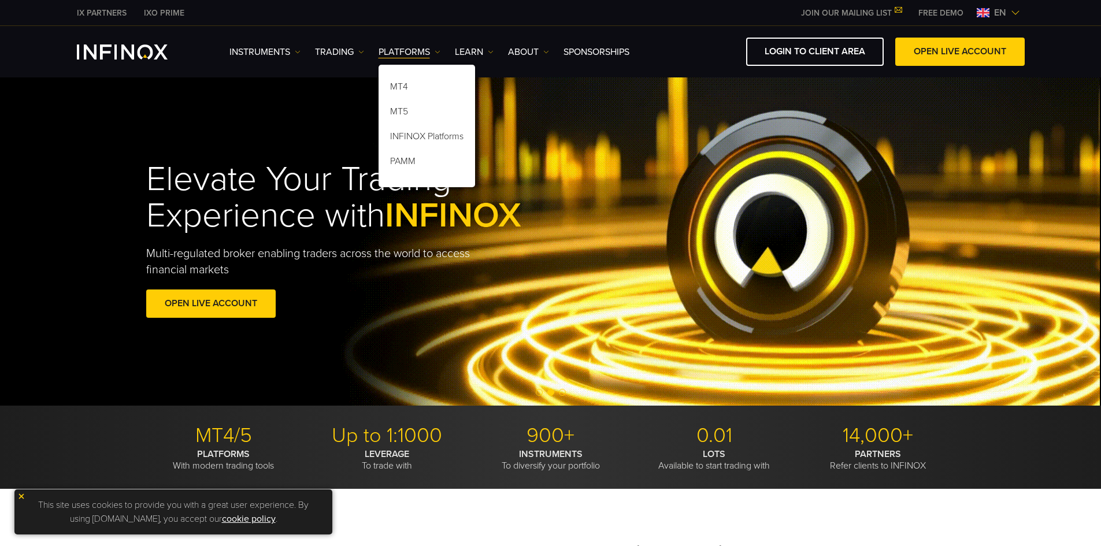
click at [997, 12] on span "en" at bounding box center [999, 13] width 21 height 14
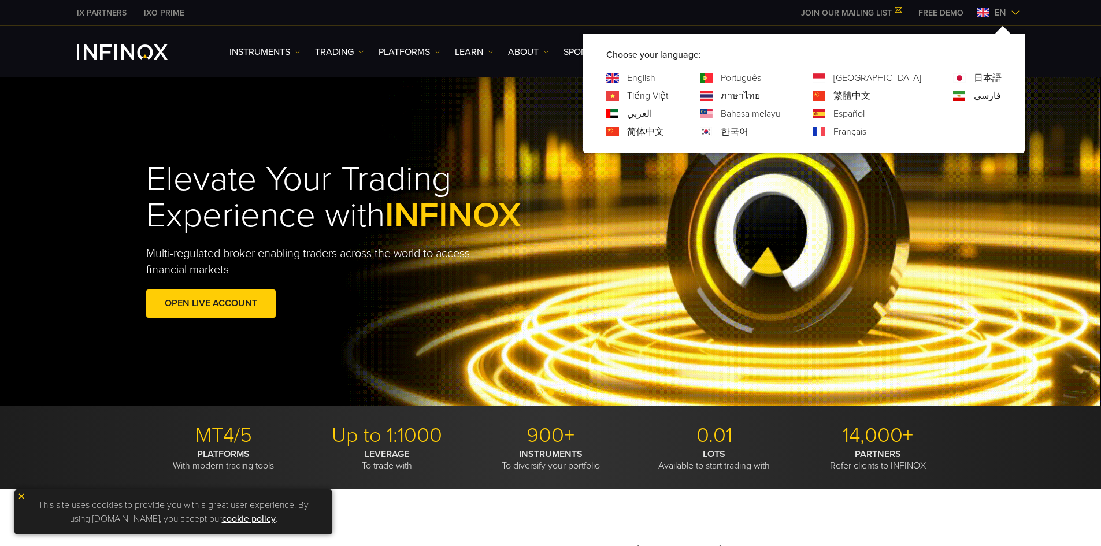
click at [761, 76] on link "Português" at bounding box center [741, 78] width 40 height 14
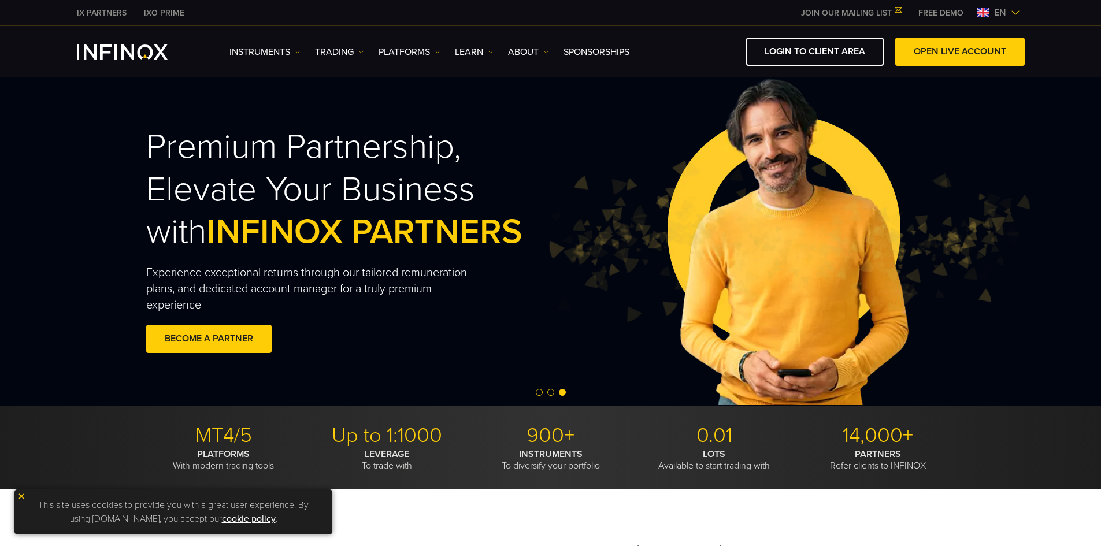
click at [998, 9] on span "en" at bounding box center [999, 13] width 21 height 14
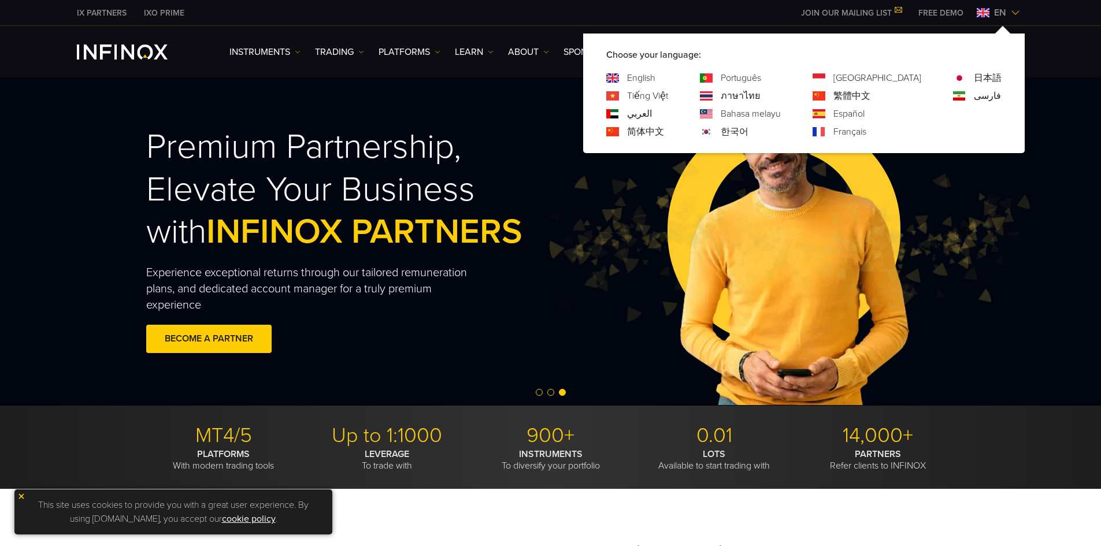
click at [893, 79] on link "[GEOGRAPHIC_DATA]" at bounding box center [877, 78] width 88 height 14
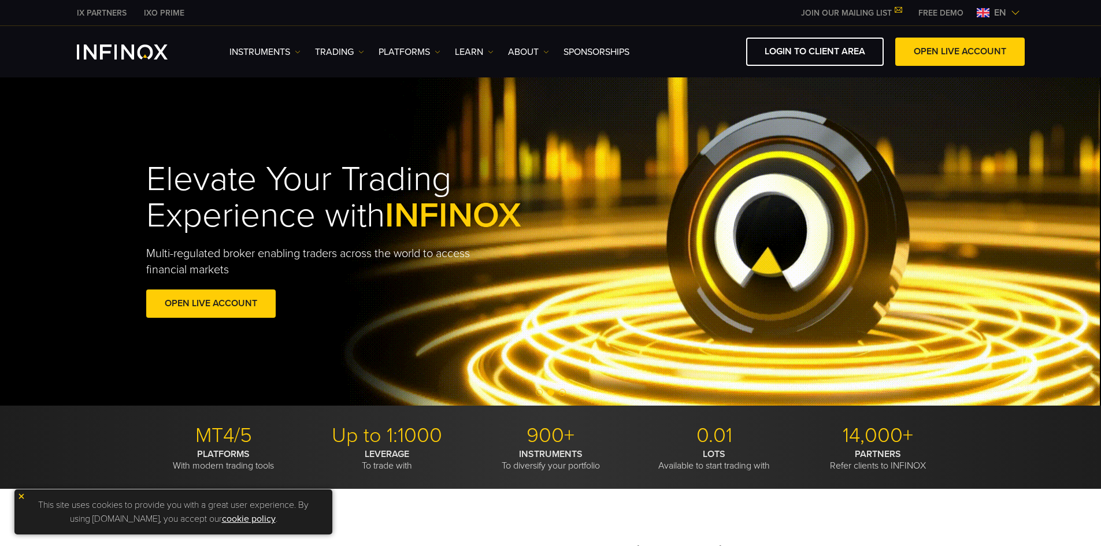
click at [1000, 8] on span "en" at bounding box center [999, 13] width 21 height 14
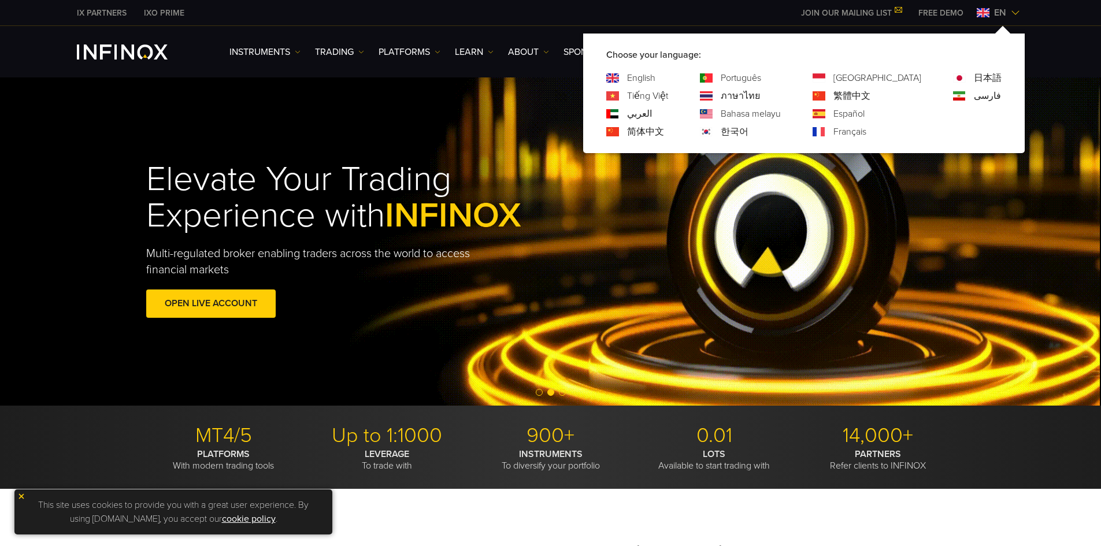
click at [981, 79] on link "日本語" at bounding box center [988, 78] width 28 height 14
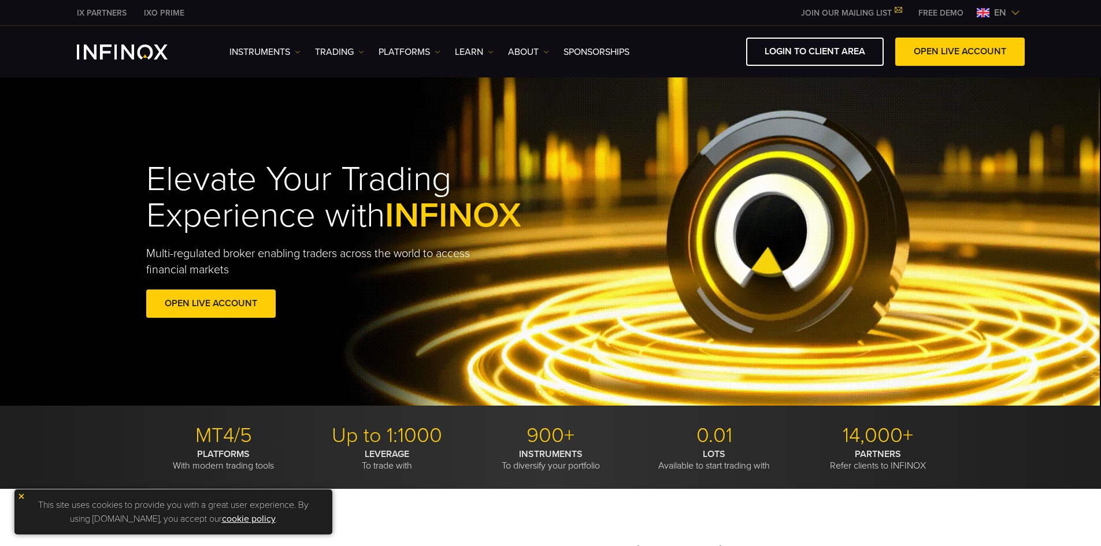
click at [1004, 17] on span "en" at bounding box center [999, 13] width 21 height 14
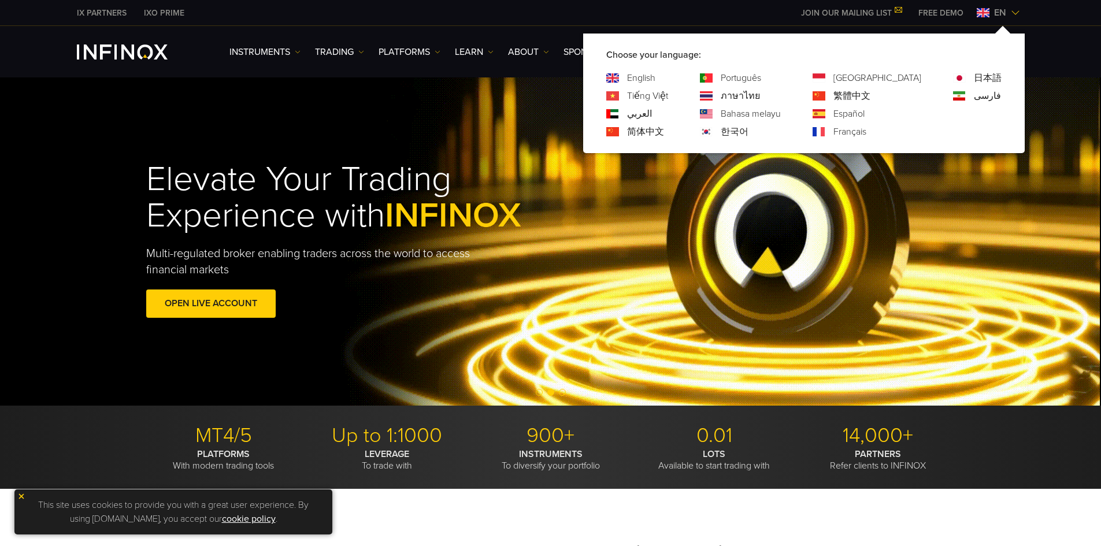
click at [668, 97] on link "Tiếng Việt" at bounding box center [647, 96] width 41 height 14
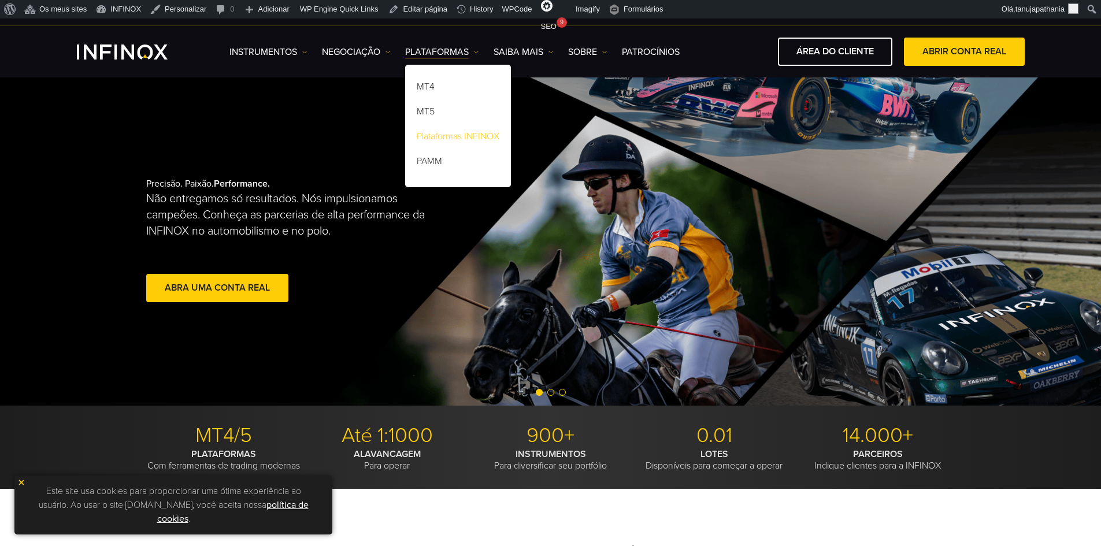
click at [459, 136] on link "Plataformas INFINOX" at bounding box center [458, 138] width 106 height 25
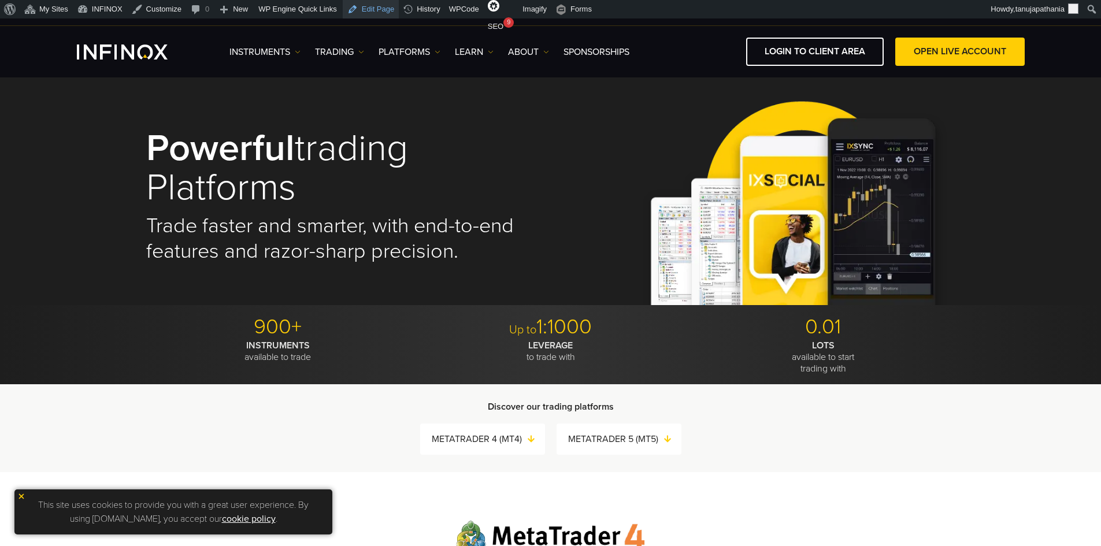
click at [361, 10] on link "Edit Page" at bounding box center [371, 9] width 56 height 18
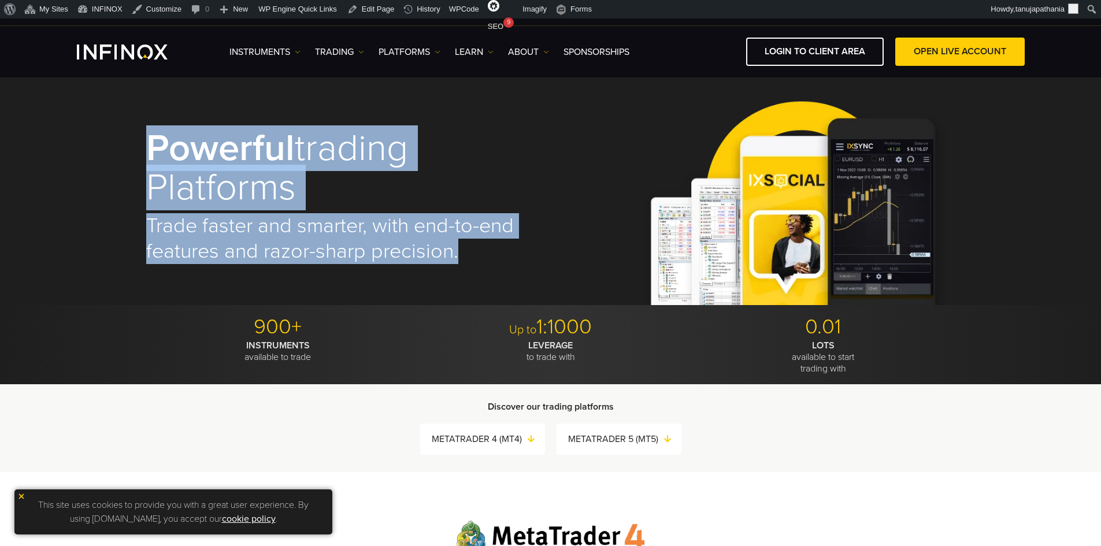
drag, startPoint x: 464, startPoint y: 250, endPoint x: 75, endPoint y: 125, distance: 409.0
click at [75, 126] on div "Powerful trading platforms Trade faster and smarter, with end-to-end features a…" at bounding box center [550, 190] width 1101 height 227
click at [362, 131] on h1 "Powerful trading platforms" at bounding box center [340, 168] width 388 height 79
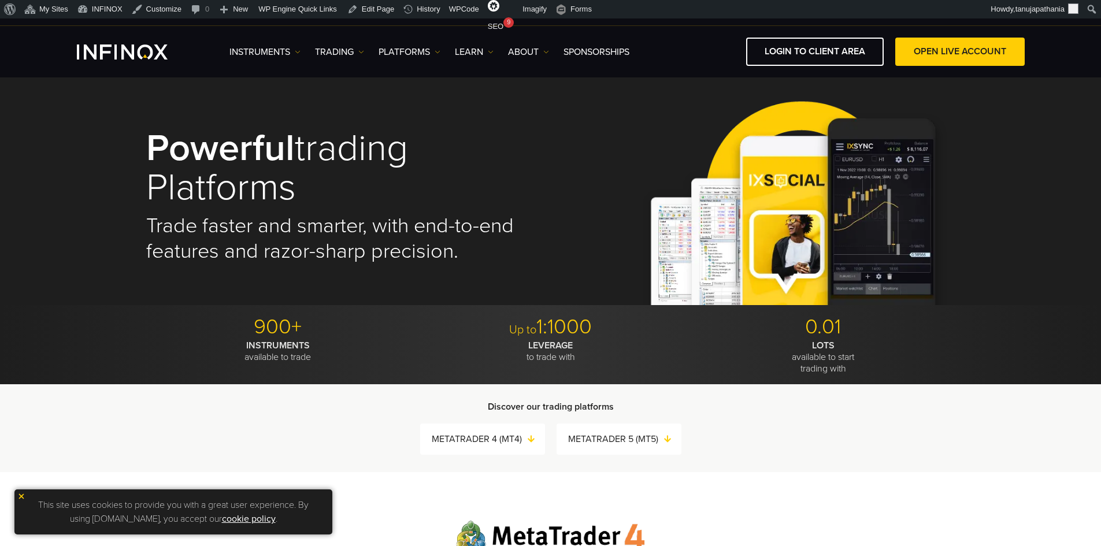
click at [407, 132] on h1 "Powerful trading platforms" at bounding box center [340, 168] width 388 height 79
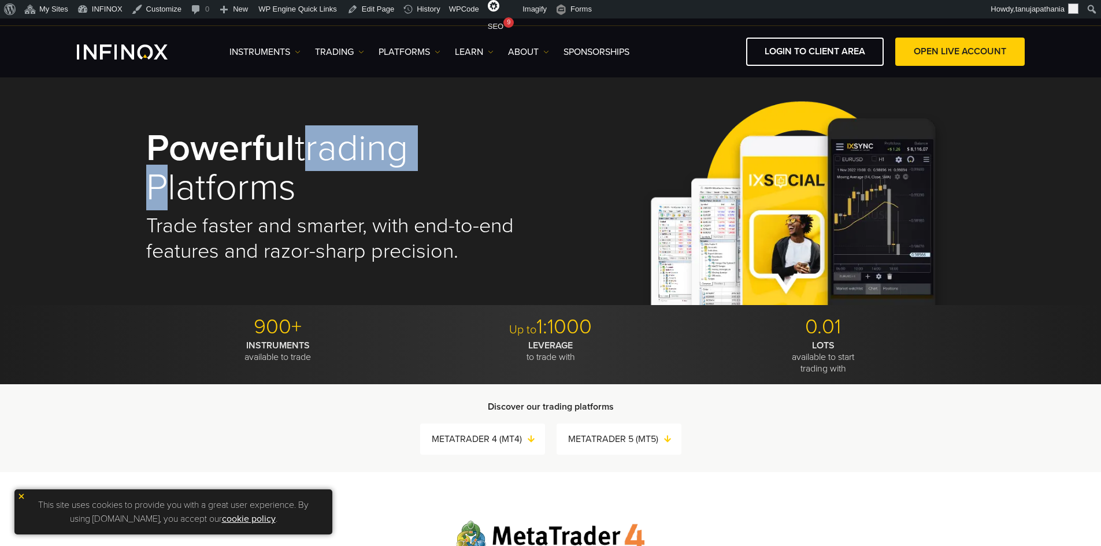
click at [407, 132] on h1 "Powerful trading platforms" at bounding box center [340, 168] width 388 height 79
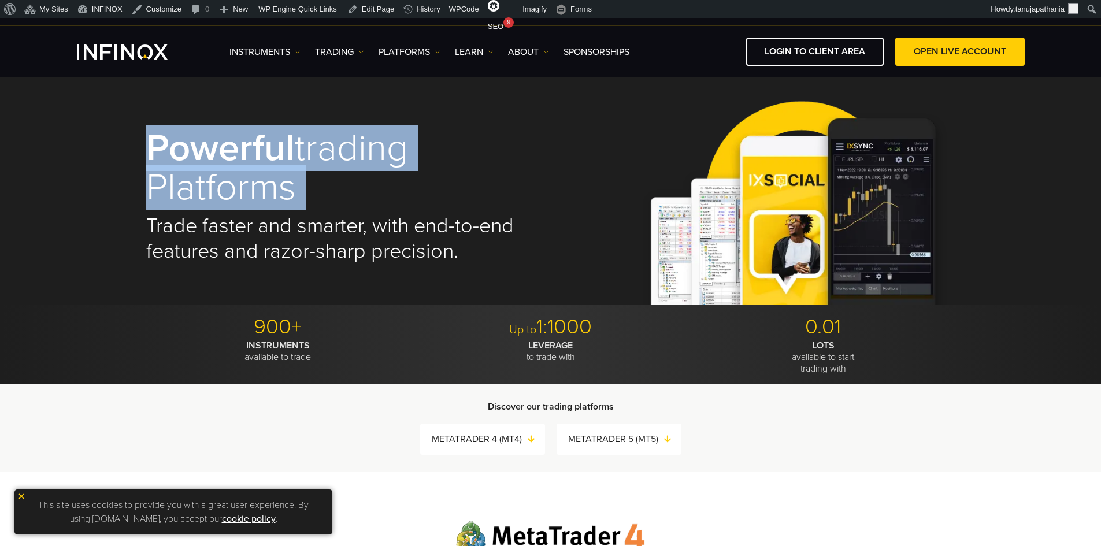
click at [407, 132] on h1 "Powerful trading platforms" at bounding box center [340, 168] width 388 height 79
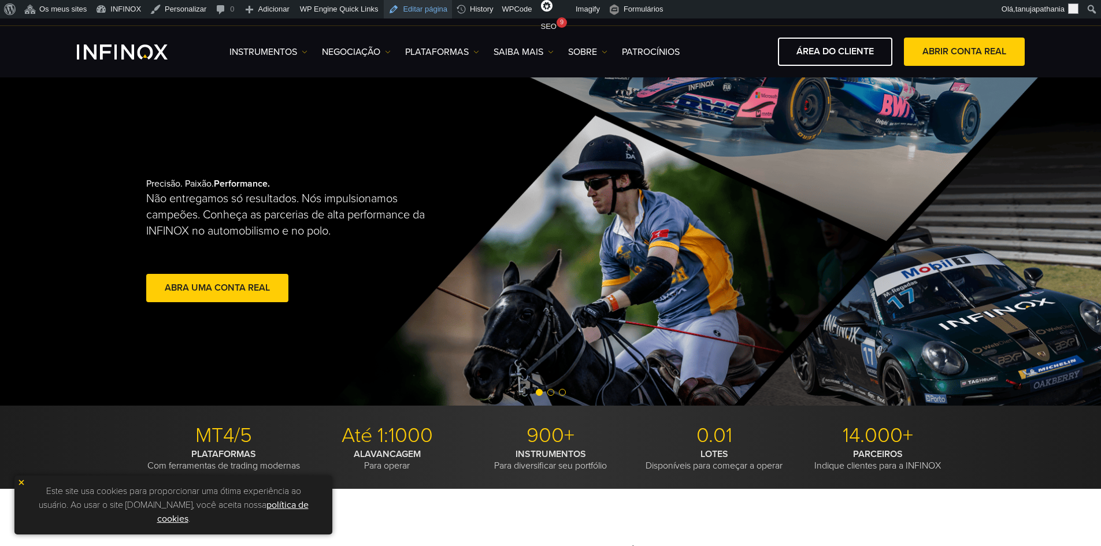
click at [405, 9] on link "Editar página" at bounding box center [418, 9] width 68 height 18
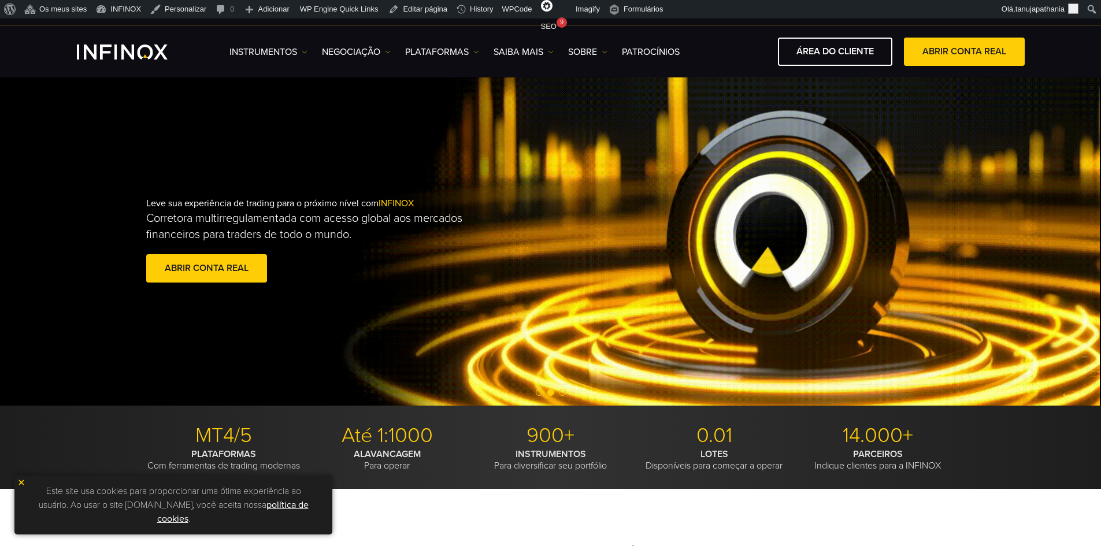
click at [444, 52] on link "PLATAFORMAS" at bounding box center [442, 52] width 74 height 14
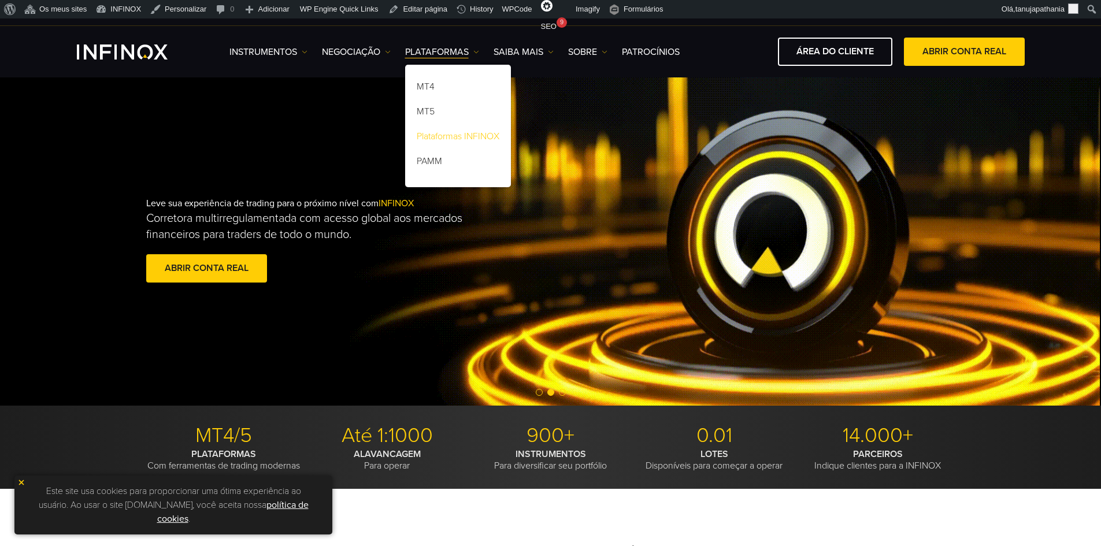
click at [447, 137] on link "Plataformas INFINOX" at bounding box center [458, 138] width 106 height 25
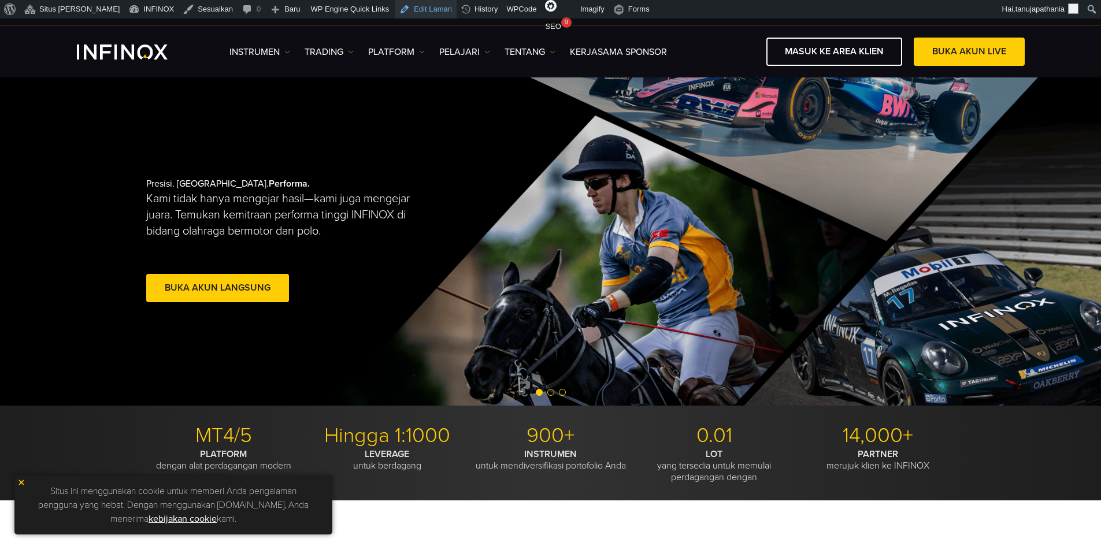
click at [406, 11] on link "Edit Laman" at bounding box center [426, 9] width 62 height 18
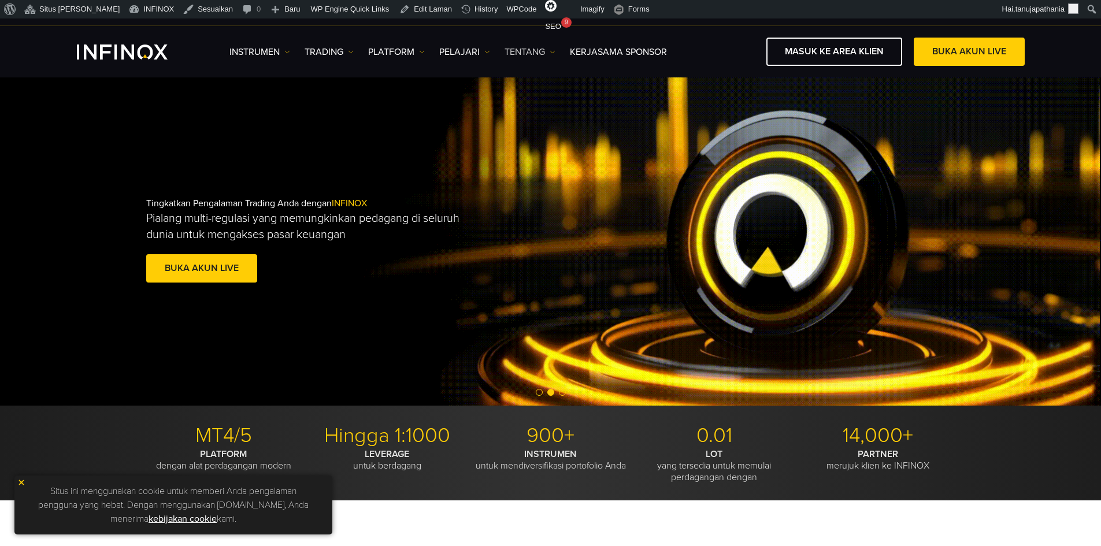
click at [519, 50] on link "TENTANG" at bounding box center [529, 52] width 51 height 14
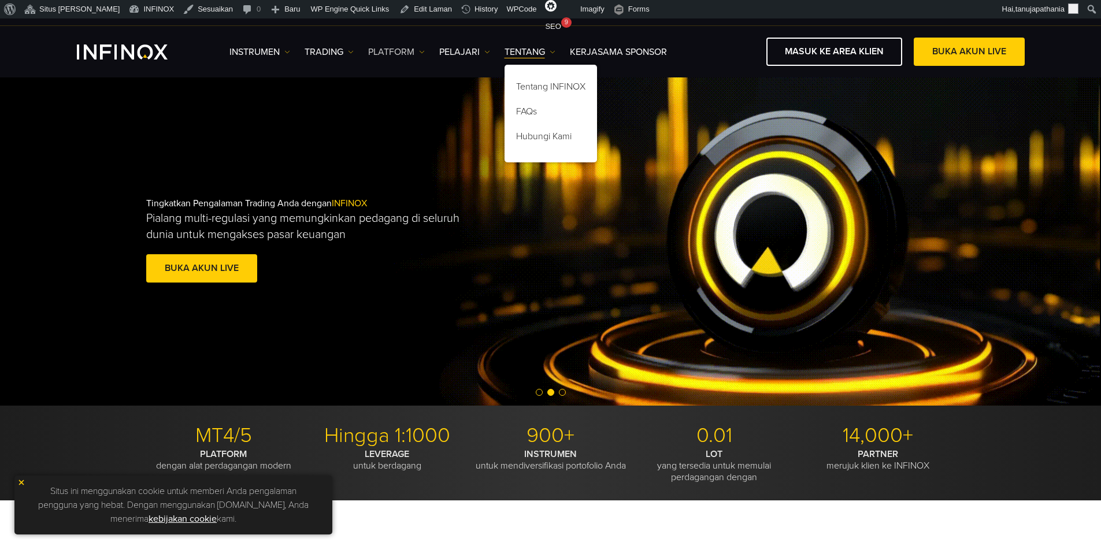
click at [393, 51] on link "PLATFORM" at bounding box center [396, 52] width 57 height 14
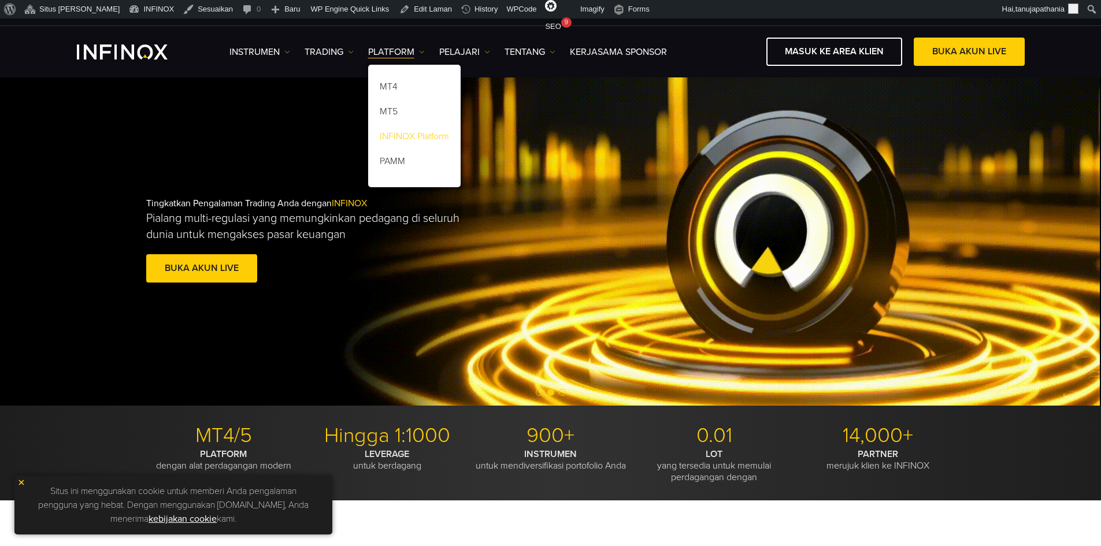
click at [417, 135] on link "INFINOX Platform" at bounding box center [414, 138] width 92 height 25
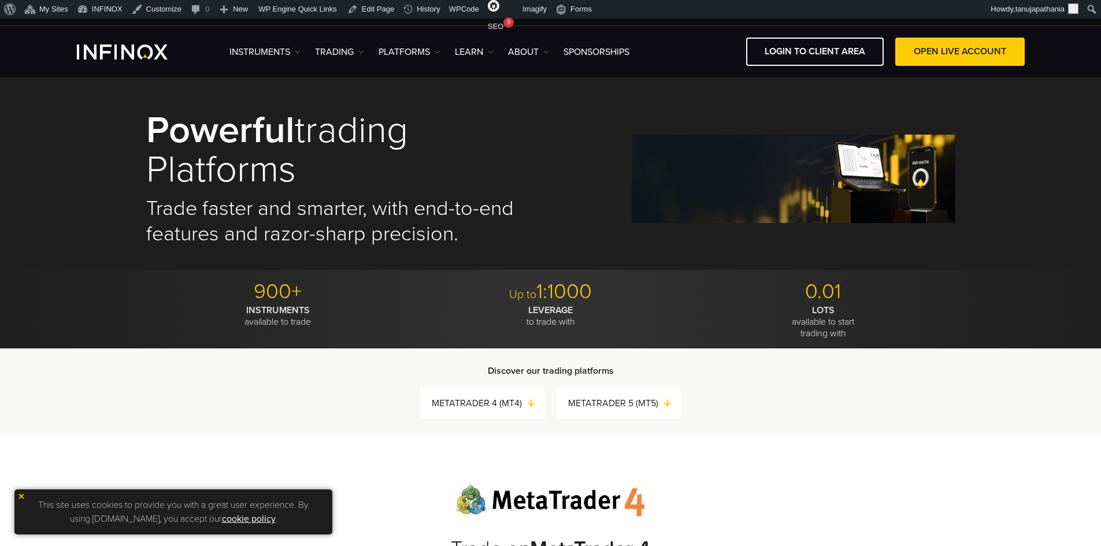
click at [610, 167] on div "Powerful trading platforms Trade faster and smarter, with end-to-end features a…" at bounding box center [550, 178] width 809 height 181
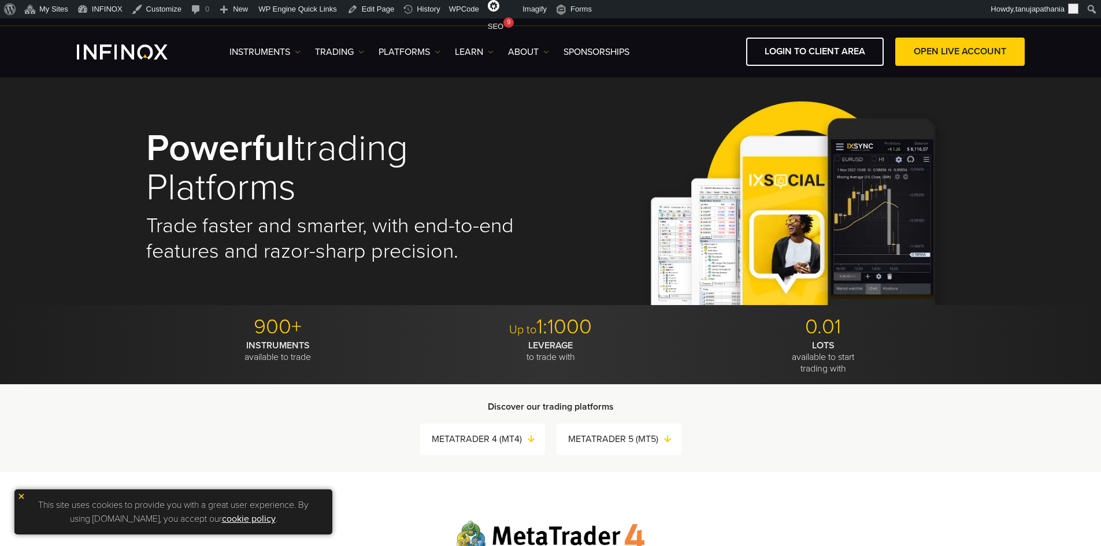
drag, startPoint x: 303, startPoint y: 192, endPoint x: 133, endPoint y: 150, distance: 174.9
click at [133, 150] on div "Powerful trading platforms Trade faster and smarter, with end-to-end features a…" at bounding box center [550, 190] width 1101 height 227
click at [587, 271] on div "Powerful trading platforms Trade faster and smarter, with end-to-end features a…" at bounding box center [550, 196] width 809 height 217
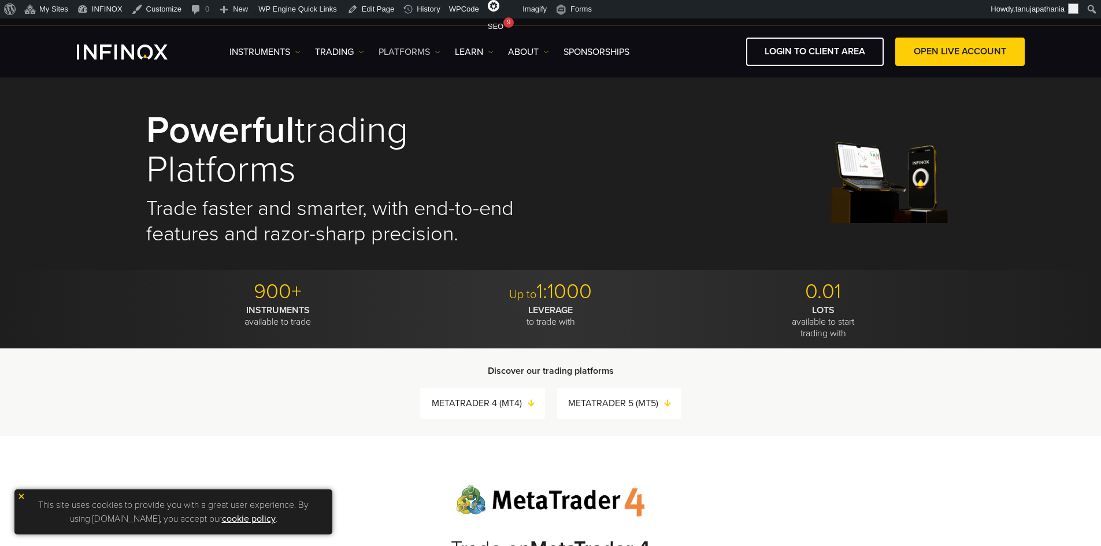
click at [414, 47] on link "PLATFORMS" at bounding box center [409, 52] width 62 height 14
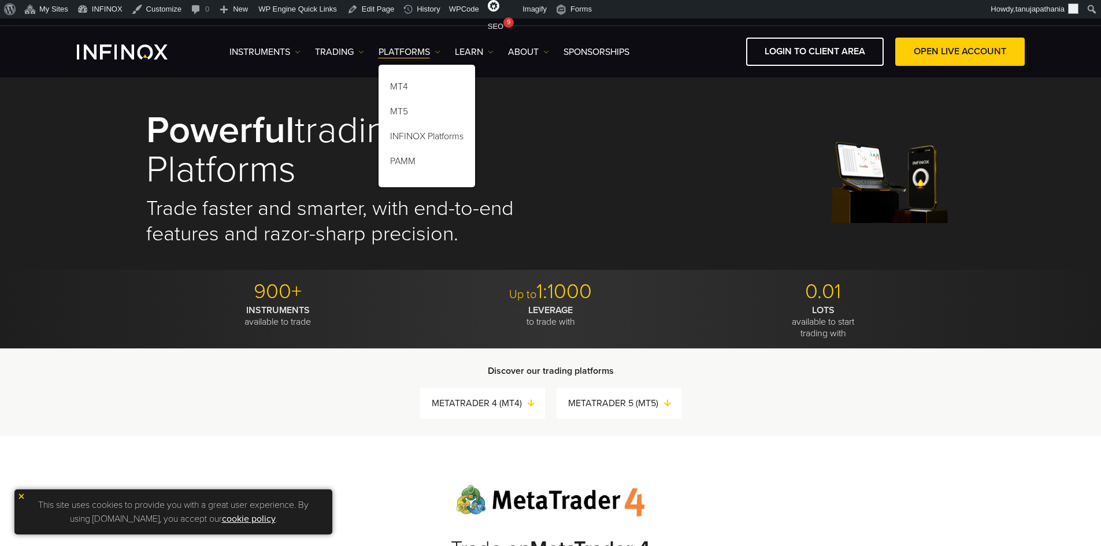
click at [608, 187] on div "Powerful trading platforms Trade faster and smarter, with end-to-end features a…" at bounding box center [550, 178] width 809 height 181
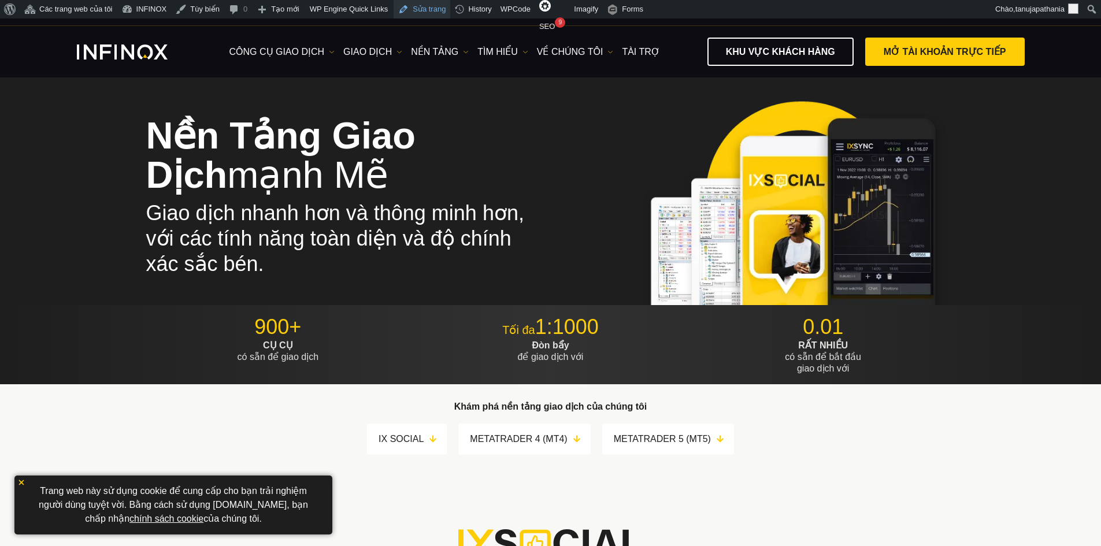
click at [413, 8] on link "Sửa trang" at bounding box center [422, 9] width 57 height 18
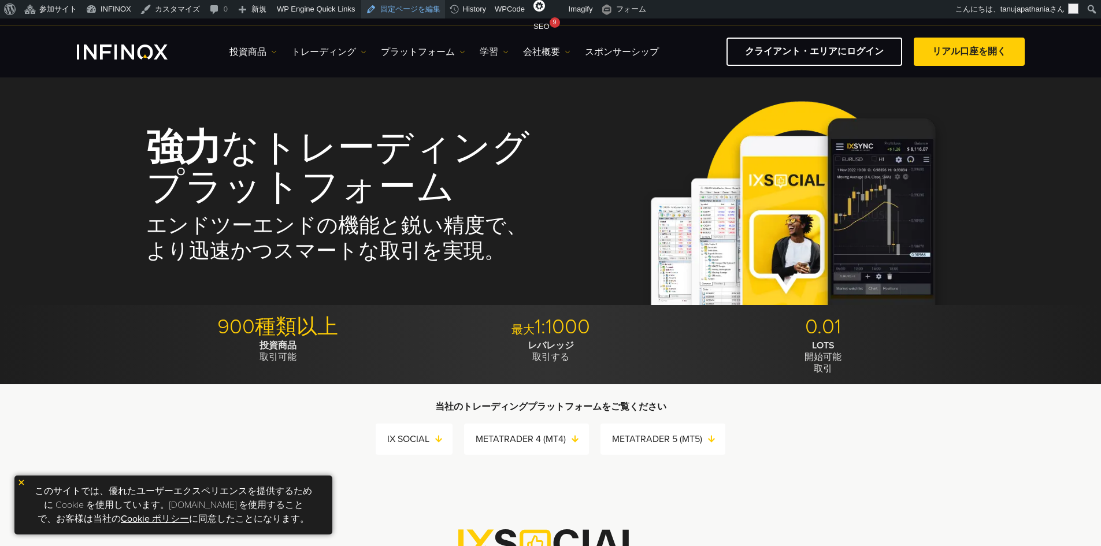
click at [407, 8] on link "固定ページを編集" at bounding box center [403, 9] width 84 height 18
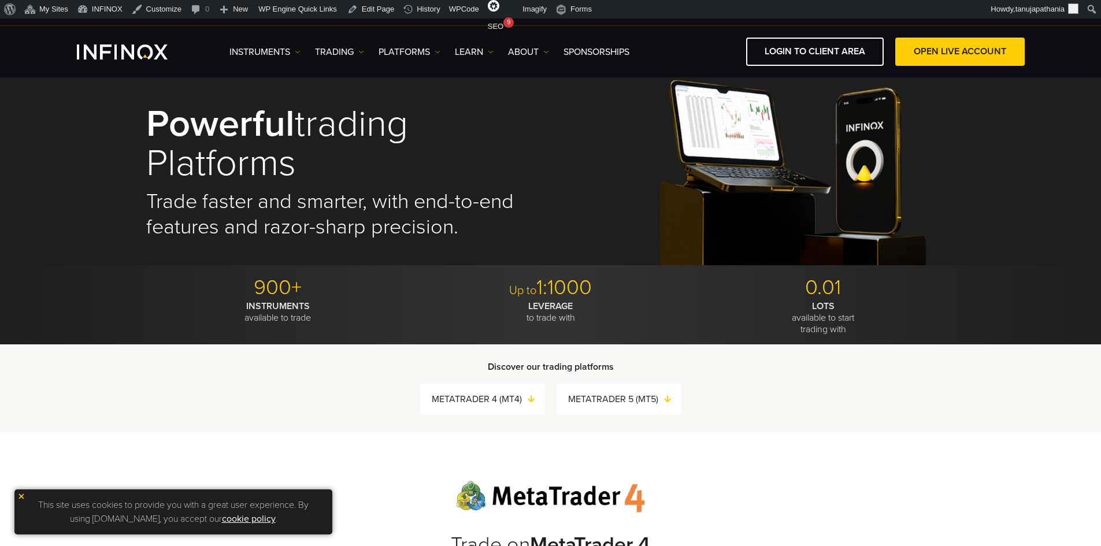
click at [567, 264] on div "Powerful trading platforms Trade faster and smarter, with end-to-end features a…" at bounding box center [550, 172] width 809 height 186
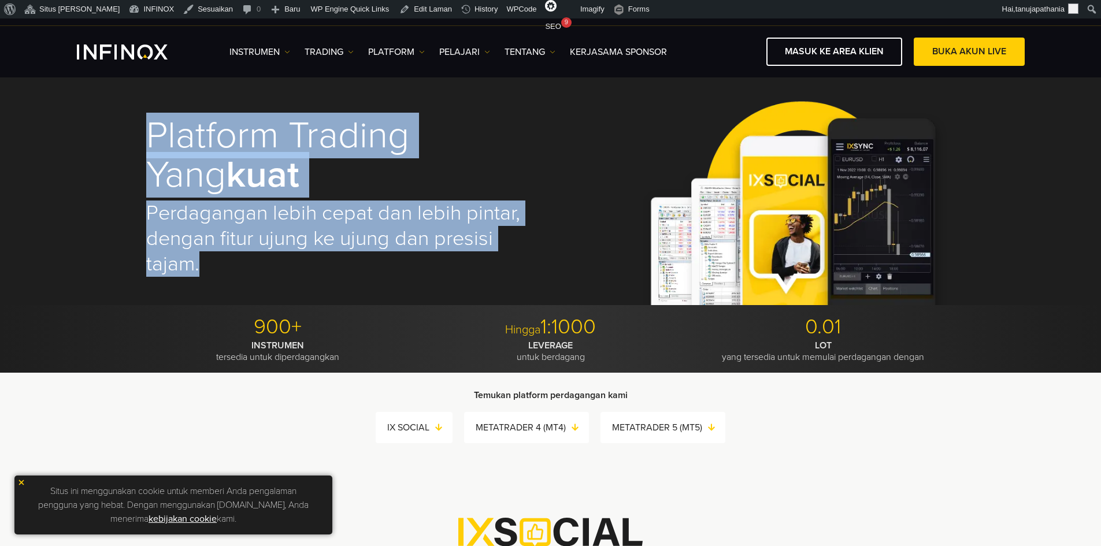
drag, startPoint x: 229, startPoint y: 269, endPoint x: 149, endPoint y: 138, distance: 154.3
click at [149, 138] on div "Platform trading yang kuat Perdagangan lebih cepat dan lebih pintar, dengan fit…" at bounding box center [340, 196] width 388 height 207
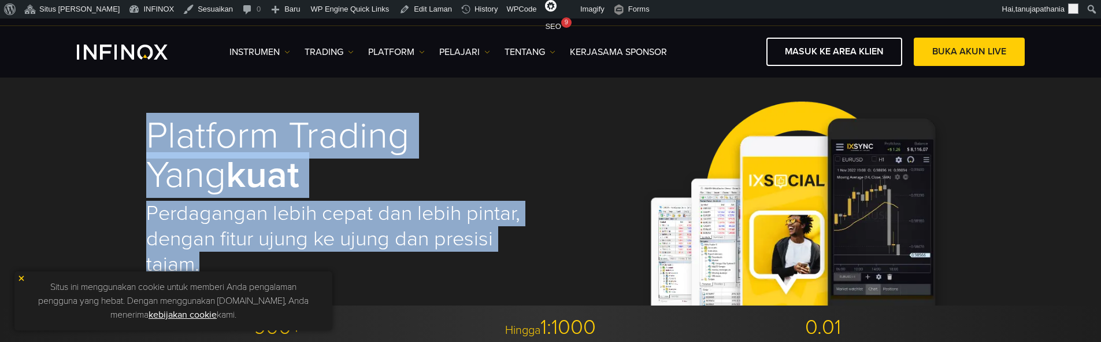
click at [916, 227] on img at bounding box center [794, 196] width 324 height 217
